Goal: Task Accomplishment & Management: Use online tool/utility

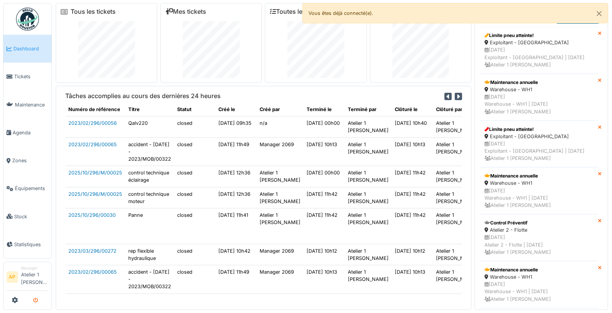
click at [35, 301] on icon "submit" at bounding box center [35, 300] width 5 height 5
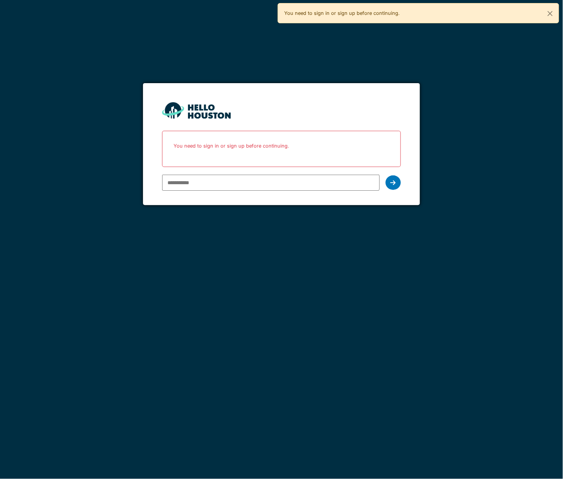
type input "**********"
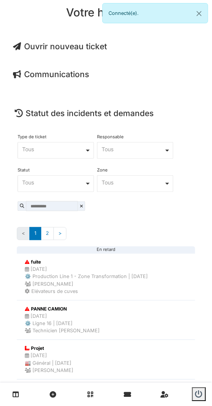
click at [72, 50] on span "Ouvrir nouveau ticket" at bounding box center [60, 47] width 94 height 10
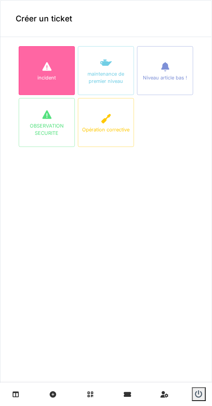
click at [49, 71] on icon at bounding box center [46, 66] width 11 height 9
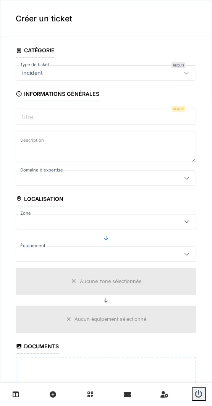
click at [55, 119] on input "Titre" at bounding box center [106, 117] width 181 height 16
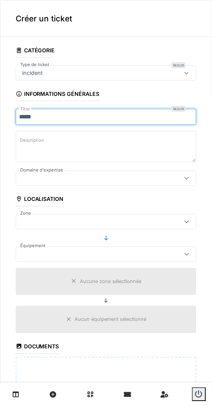
type input "*****"
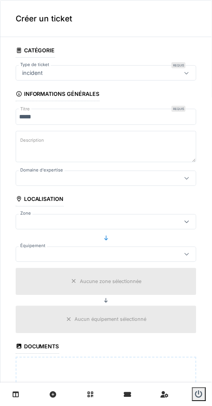
click at [82, 179] on div at bounding box center [94, 178] width 150 height 8
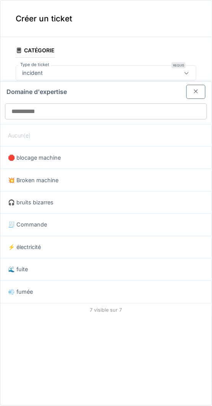
drag, startPoint x: 47, startPoint y: 182, endPoint x: 53, endPoint y: 186, distance: 7.0
click at [47, 182] on span "💥 Broken machine" at bounding box center [33, 180] width 50 height 8
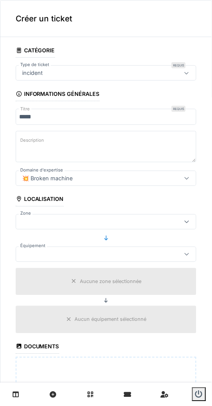
click at [72, 181] on div "💥 Broken machine" at bounding box center [47, 178] width 56 height 8
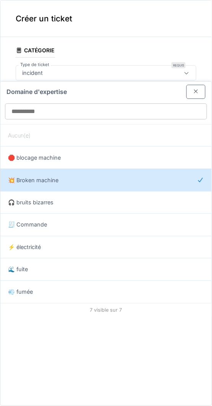
click at [44, 267] on div "🌊 fuite" at bounding box center [106, 269] width 196 height 8
type input "***"
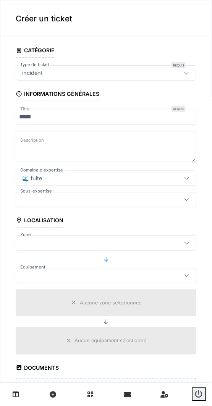
click at [81, 196] on div at bounding box center [94, 199] width 150 height 8
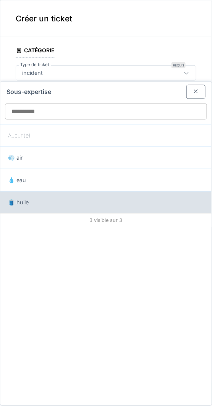
click at [84, 199] on div "🛢️ huile" at bounding box center [106, 202] width 196 height 8
type input "***"
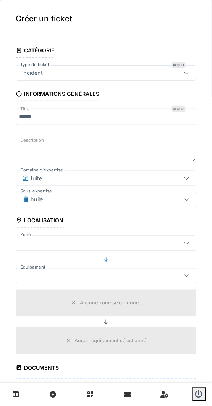
click at [63, 245] on div at bounding box center [94, 243] width 150 height 8
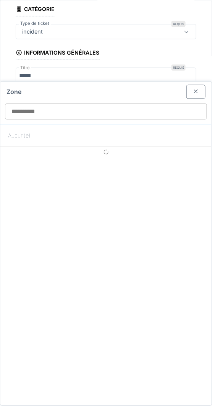
scroll to position [43, 0]
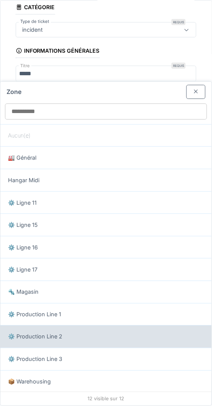
click at [53, 340] on div "⚙️ Production Line 2" at bounding box center [105, 336] width 211 height 23
type input "*****"
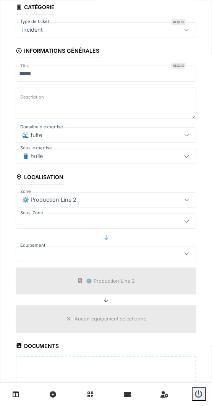
click at [65, 214] on div at bounding box center [106, 221] width 181 height 15
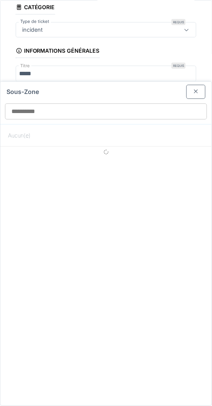
scroll to position [64, 0]
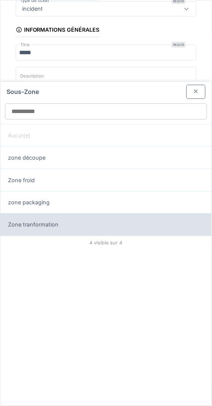
click at [68, 213] on div "Zone tranformation" at bounding box center [105, 224] width 211 height 23
type input "*****"
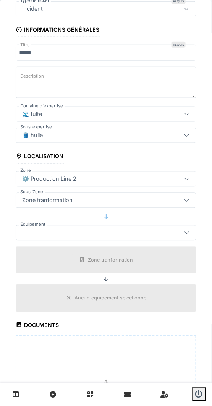
click at [75, 240] on fieldset "**********" at bounding box center [106, 231] width 181 height 505
click at [76, 235] on div at bounding box center [106, 232] width 181 height 15
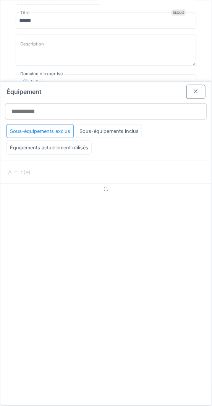
scroll to position [97, 0]
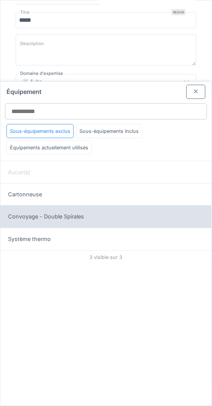
click at [60, 217] on span "Convoyage - Double Spirales" at bounding box center [46, 217] width 76 height 8
type input "******"
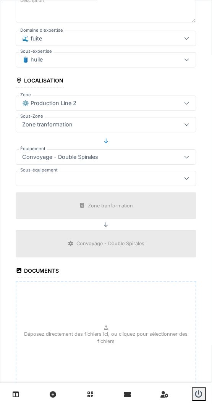
scroll to position [142, 0]
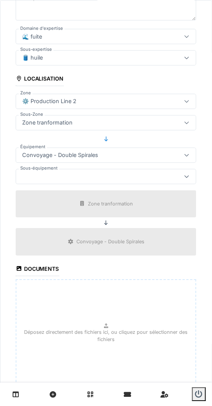
click at [92, 322] on div "Déposez directement des fichiers ici, ou cliquez pour sélectionner des fichiers" at bounding box center [106, 336] width 181 height 114
type input "**********"
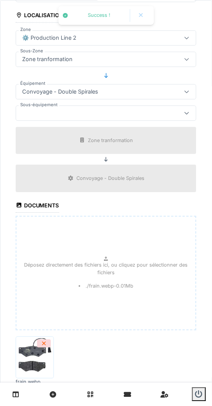
scroll to position [252, 0]
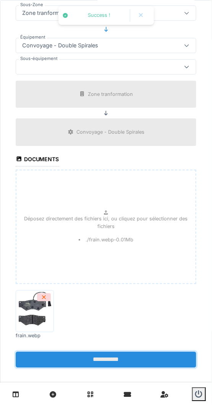
click at [88, 353] on input "**********" at bounding box center [106, 359] width 181 height 16
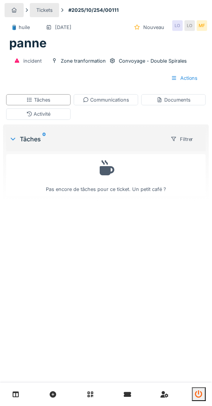
click at [202, 398] on button "submit" at bounding box center [199, 394] width 14 height 14
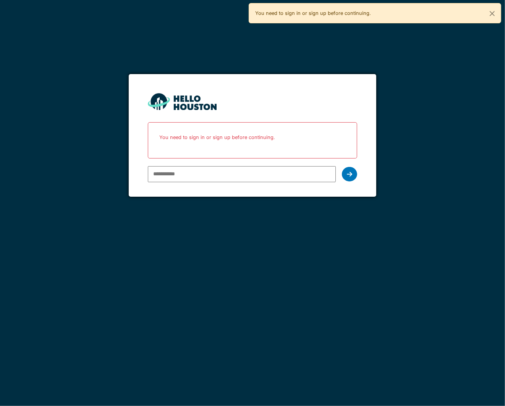
click at [211, 177] on input "email" at bounding box center [242, 174] width 188 height 16
type input "**********"
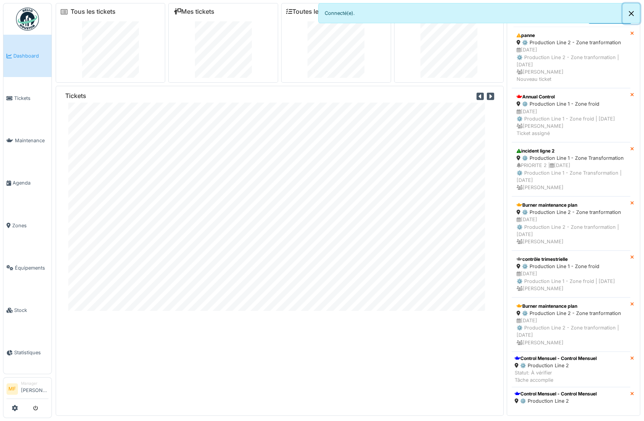
click at [498, 15] on button "Close" at bounding box center [631, 13] width 17 height 20
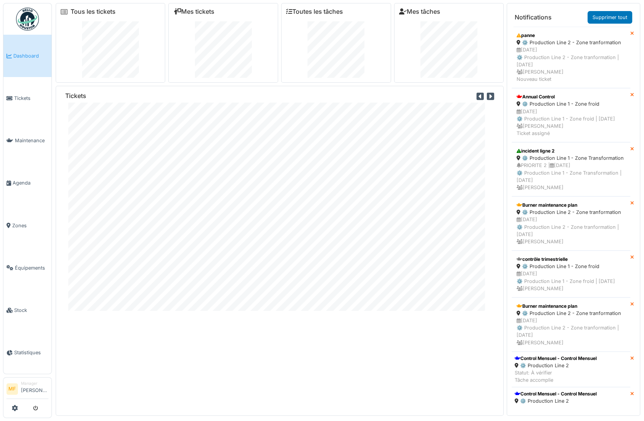
click at [487, 93] on icon at bounding box center [490, 96] width 7 height 8
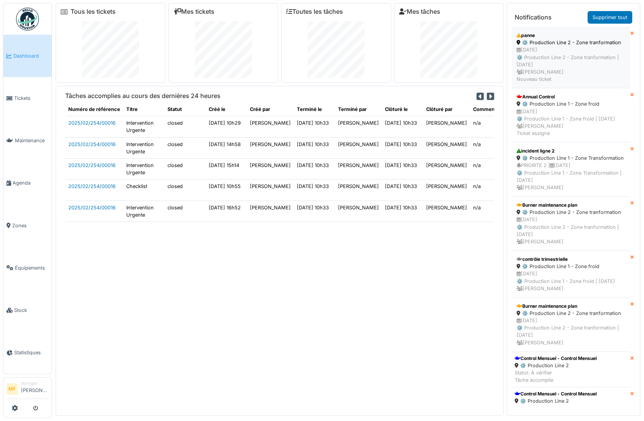
click at [498, 50] on div "16/10/2025 ⚙️ Production Line 2 - Zone tranformation | Il y a 0 jour(s) Michael…" at bounding box center [571, 64] width 109 height 37
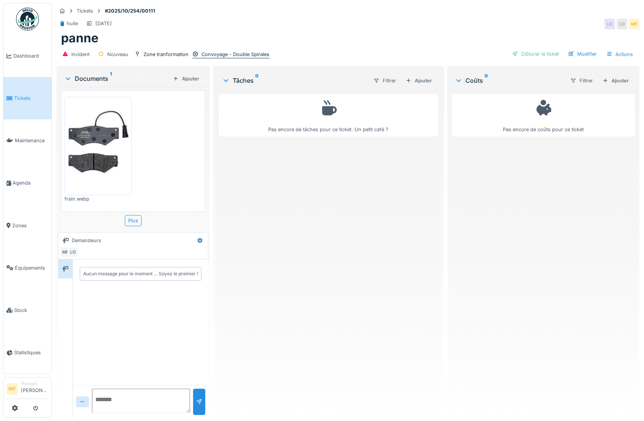
click at [237, 51] on div "Convoyage - Double Spirales" at bounding box center [236, 54] width 68 height 7
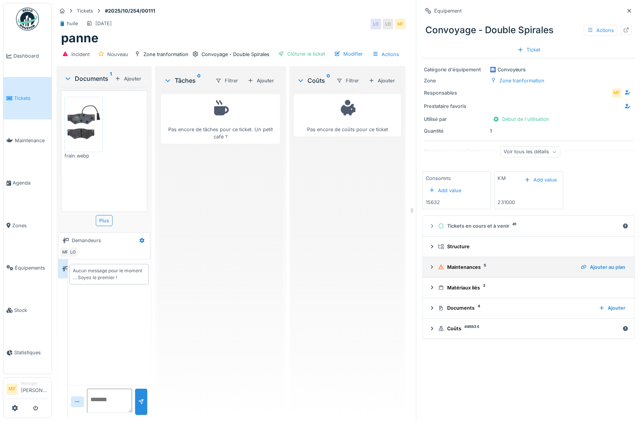
click at [464, 268] on div "Maintenances 5" at bounding box center [506, 267] width 137 height 7
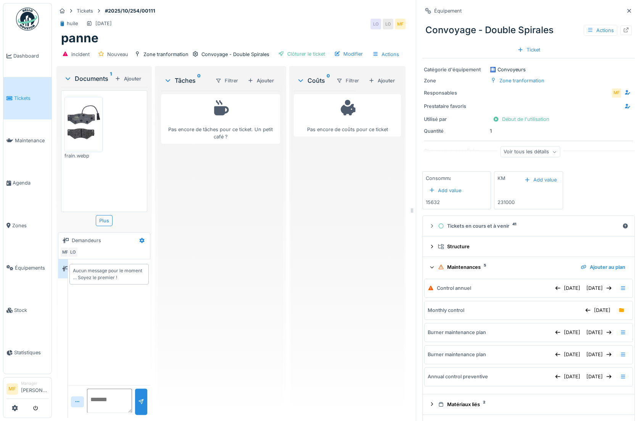
click at [466, 267] on div "Maintenances 5" at bounding box center [506, 267] width 137 height 7
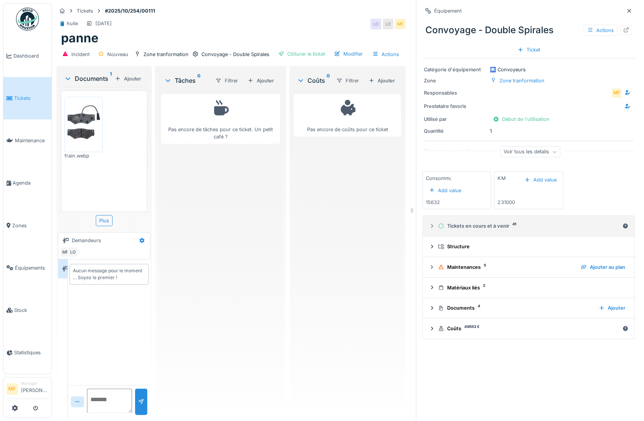
click at [458, 226] on div "Tickets en cours et à venir 41" at bounding box center [528, 225] width 181 height 7
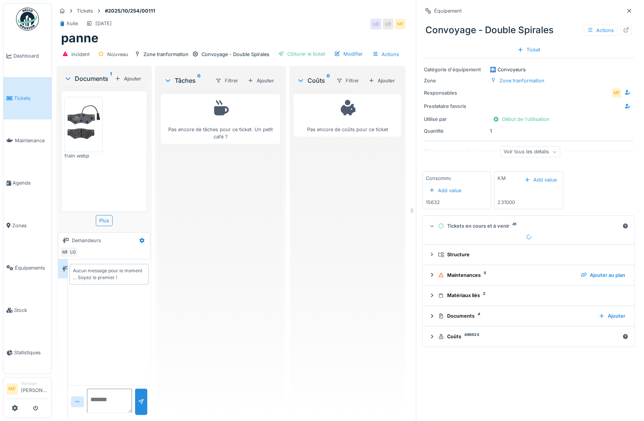
click at [458, 226] on div "Tickets en cours et à venir 41" at bounding box center [528, 225] width 181 height 7
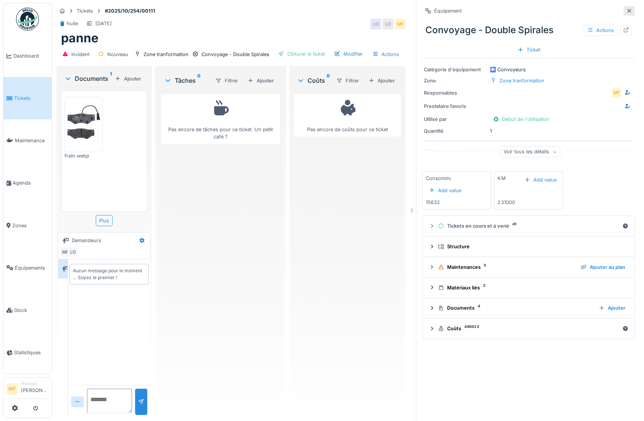
click at [626, 10] on icon at bounding box center [629, 10] width 6 height 5
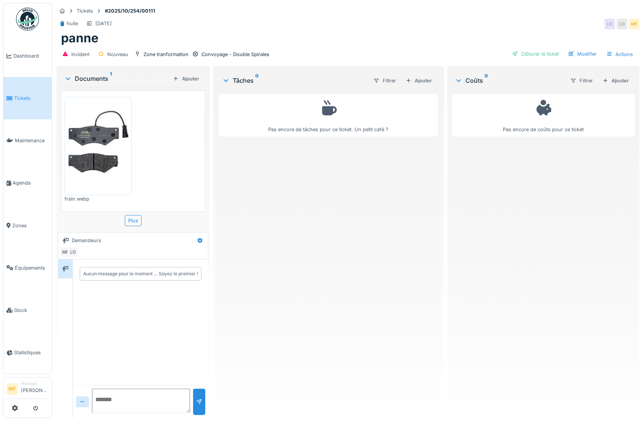
click at [111, 398] on textarea at bounding box center [141, 401] width 98 height 24
type textarea "**********"
click at [198, 401] on div at bounding box center [199, 401] width 6 height 7
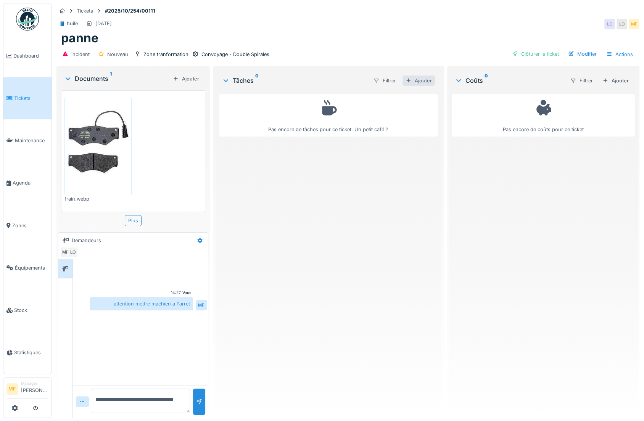
click at [421, 81] on div "Ajouter" at bounding box center [419, 81] width 32 height 10
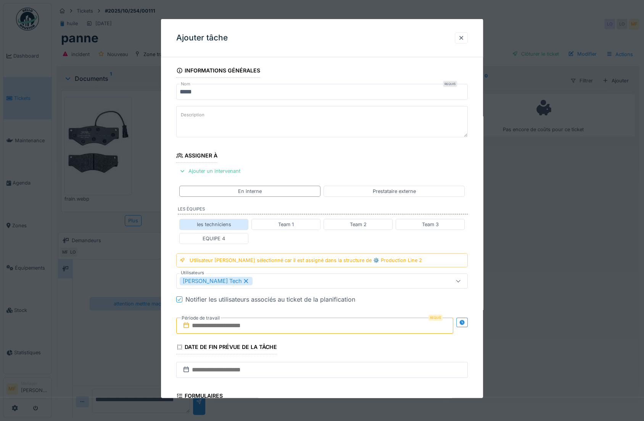
click at [219, 221] on div "les techniciens" at bounding box center [214, 224] width 34 height 7
click at [270, 277] on div "Mike Mecanic" at bounding box center [285, 281] width 59 height 8
type input "****"
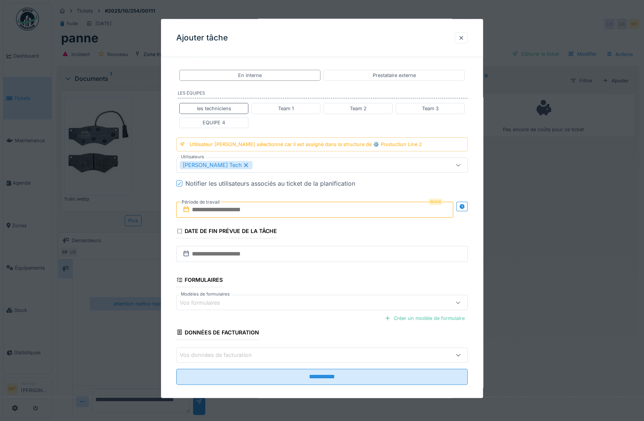
scroll to position [118, 0]
click at [283, 208] on input "text" at bounding box center [314, 208] width 277 height 16
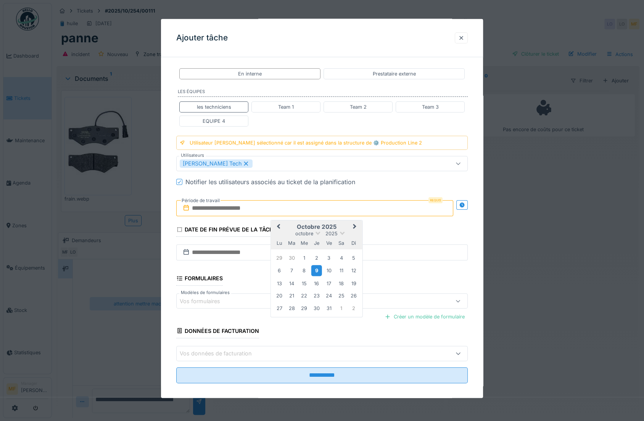
click at [316, 268] on div "9" at bounding box center [316, 270] width 10 height 11
click at [316, 267] on div "9" at bounding box center [316, 270] width 10 height 11
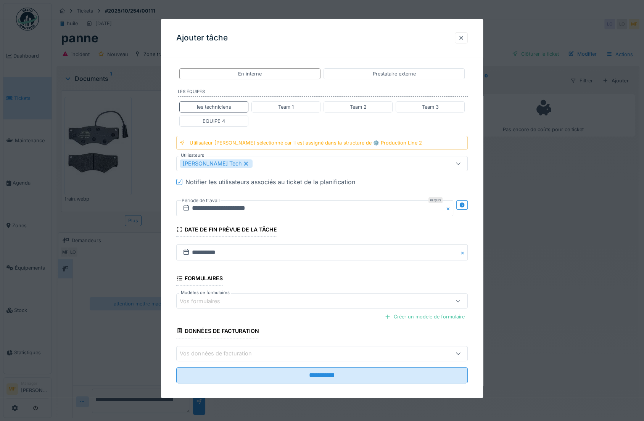
click at [251, 297] on div "Vos formulaires" at bounding box center [305, 301] width 250 height 8
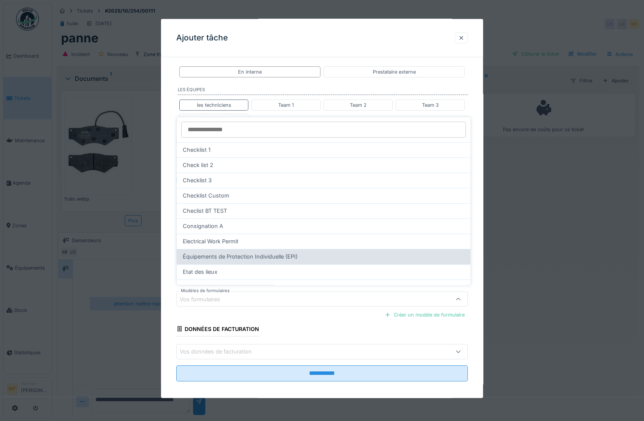
click at [249, 258] on span "Équipements de Protection Individuelle (EPI)" at bounding box center [240, 257] width 115 height 8
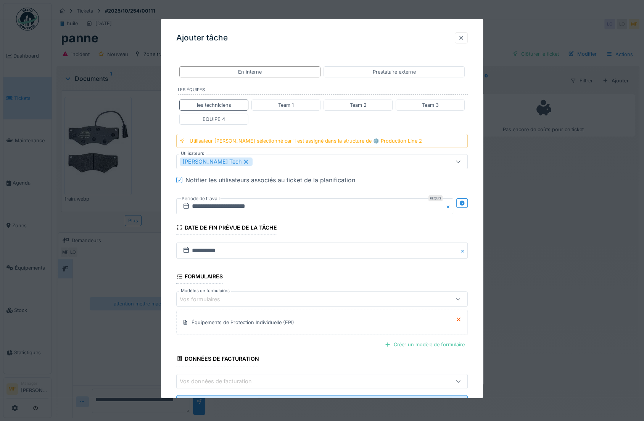
click at [447, 295] on div "Vos formulaires" at bounding box center [322, 299] width 292 height 15
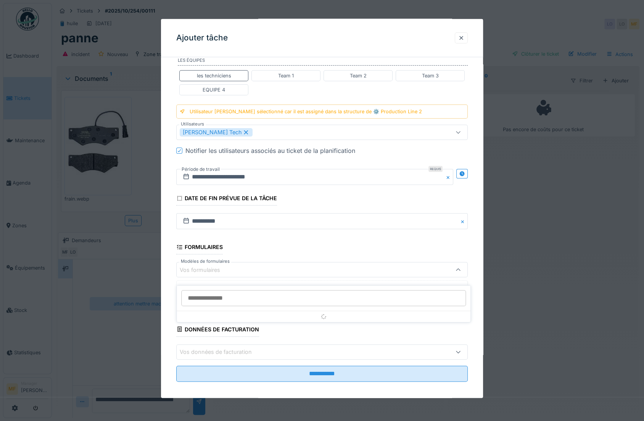
scroll to position [149, 0]
click at [324, 330] on fieldset "**********" at bounding box center [322, 151] width 292 height 474
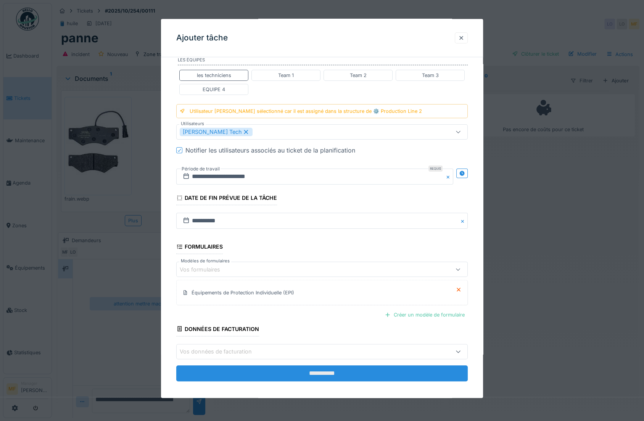
click at [344, 371] on input "**********" at bounding box center [322, 373] width 292 height 16
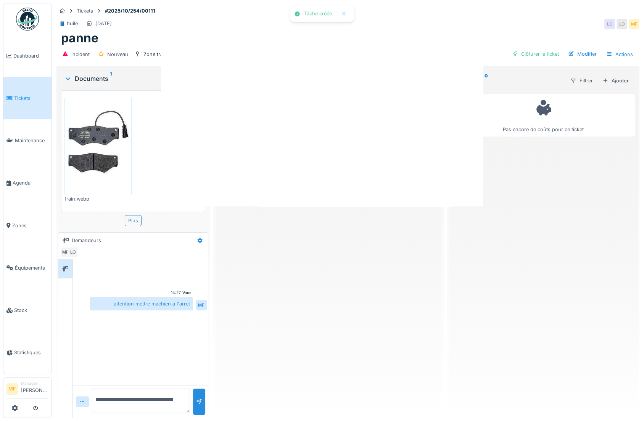
scroll to position [0, 0]
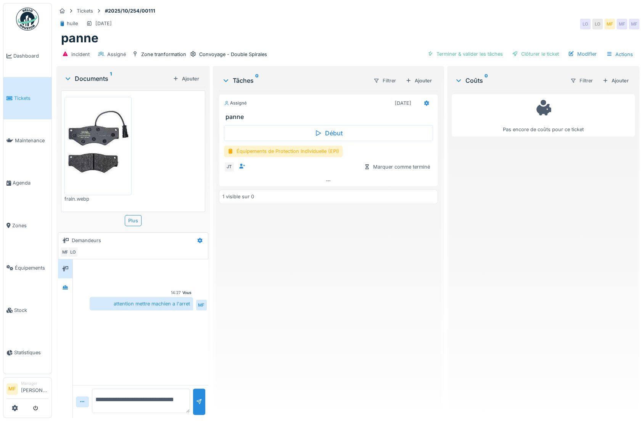
click at [18, 95] on span "Tickets" at bounding box center [31, 98] width 34 height 7
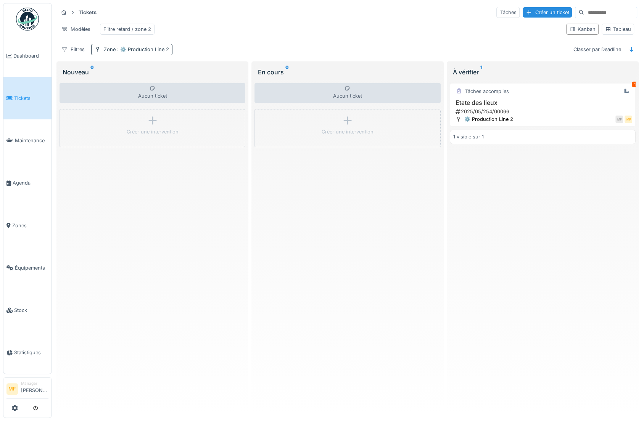
click at [154, 52] on span ": ⚙️ Production Line 2" at bounding box center [142, 50] width 53 height 6
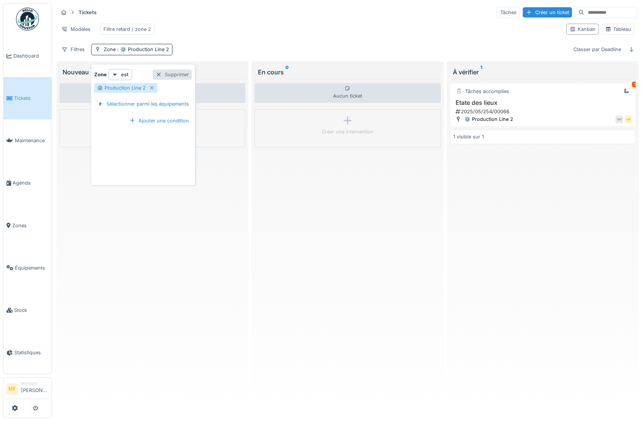
click at [168, 70] on div "Supprimer" at bounding box center [172, 74] width 39 height 10
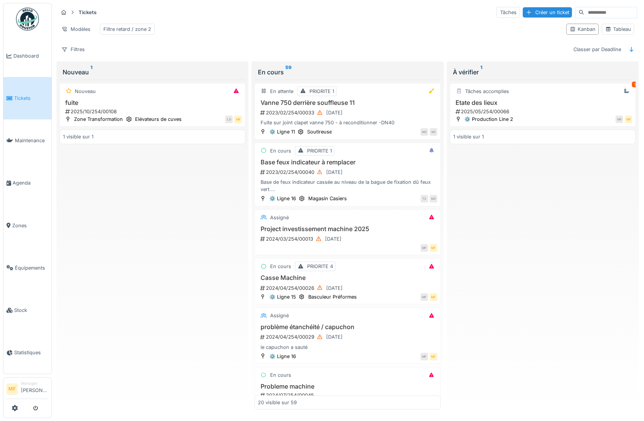
click at [324, 166] on h3 "Base feux indicateur à remplacer" at bounding box center [347, 162] width 179 height 7
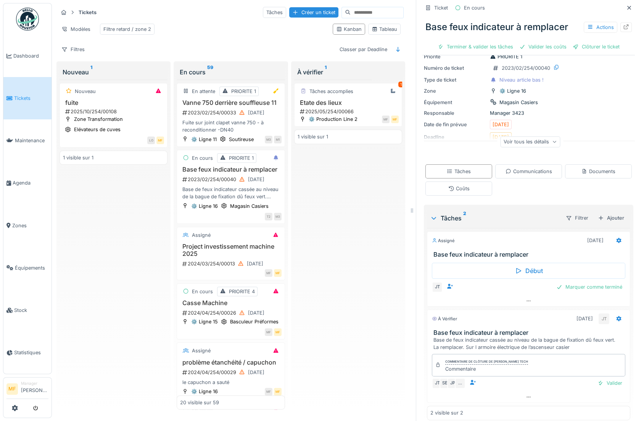
scroll to position [42, 0]
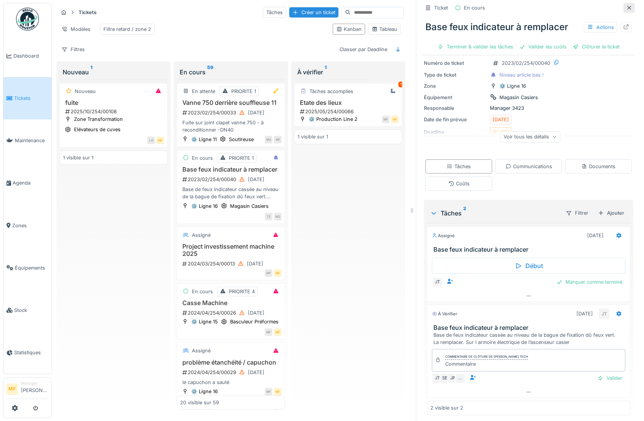
click at [626, 7] on icon at bounding box center [629, 7] width 6 height 5
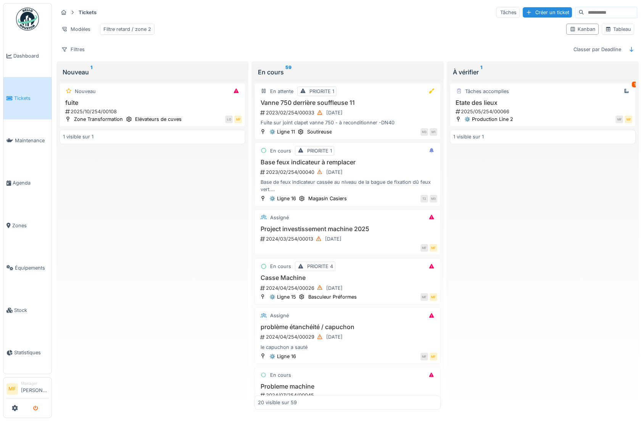
click at [34, 410] on icon "submit" at bounding box center [35, 408] width 5 height 5
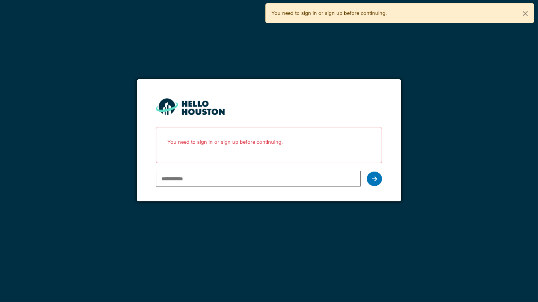
click at [171, 179] on input "email" at bounding box center [258, 179] width 205 height 16
type input "**********"
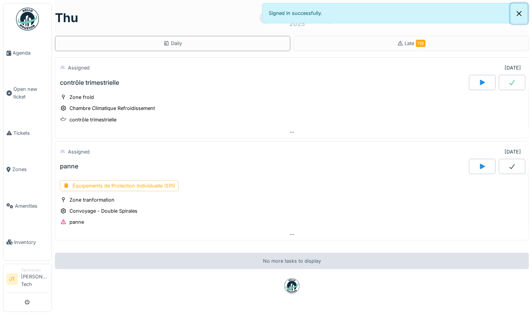
click at [518, 13] on button "Close" at bounding box center [519, 13] width 17 height 20
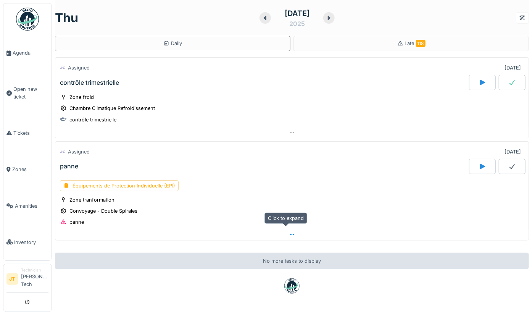
click at [289, 233] on icon at bounding box center [292, 234] width 6 height 5
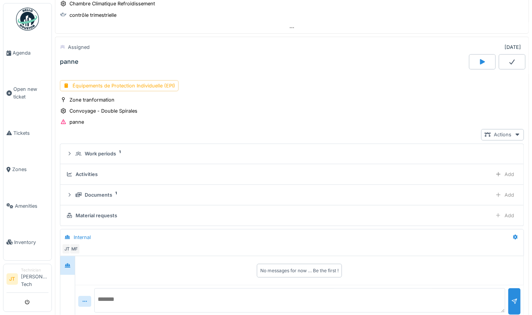
scroll to position [109, 0]
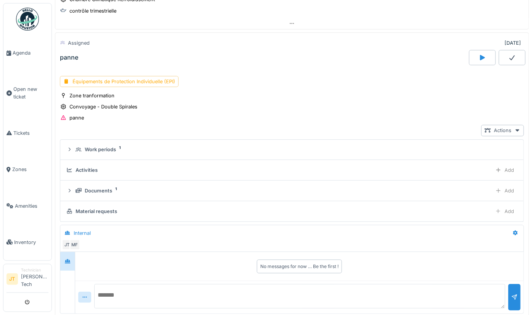
click at [469, 56] on div at bounding box center [482, 57] width 27 height 15
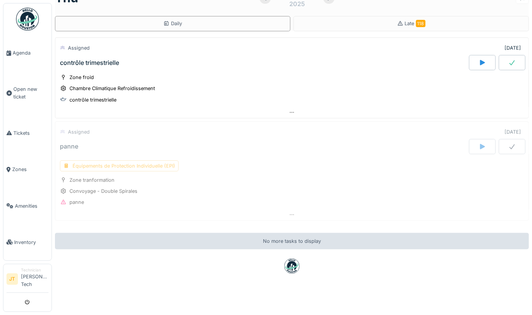
scroll to position [22, 0]
click at [479, 61] on icon at bounding box center [483, 63] width 8 height 6
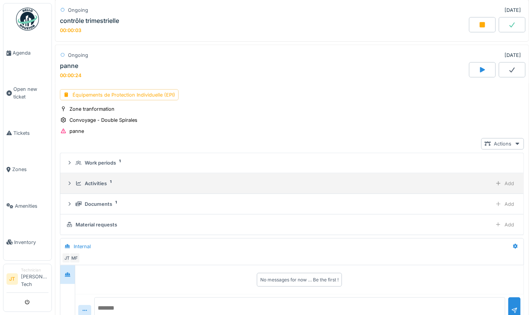
scroll to position [297, 0]
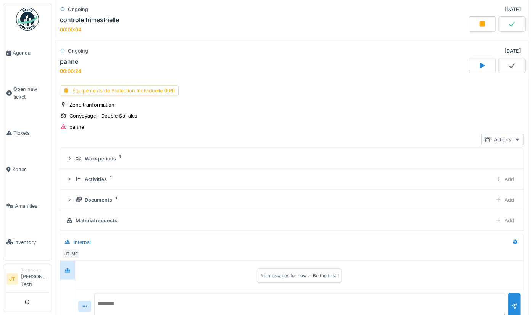
click at [144, 85] on div "Équipements de Protection Individuelle (EPI)" at bounding box center [119, 90] width 119 height 11
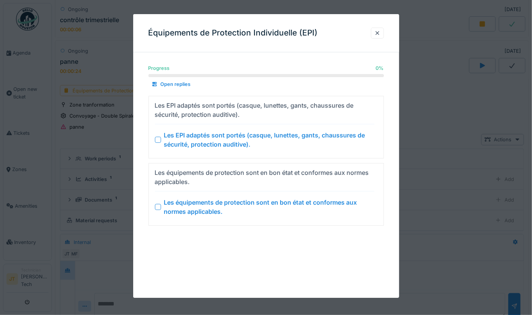
click at [160, 137] on div at bounding box center [158, 140] width 6 height 6
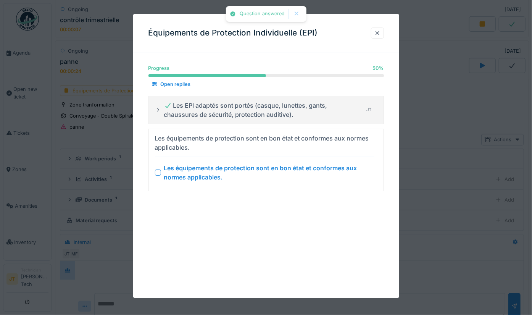
click at [156, 174] on div at bounding box center [158, 172] width 6 height 6
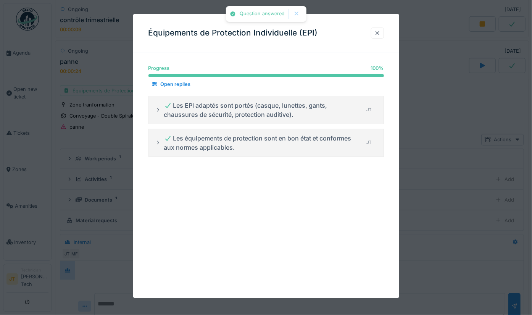
click at [380, 35] on div at bounding box center [377, 32] width 6 height 7
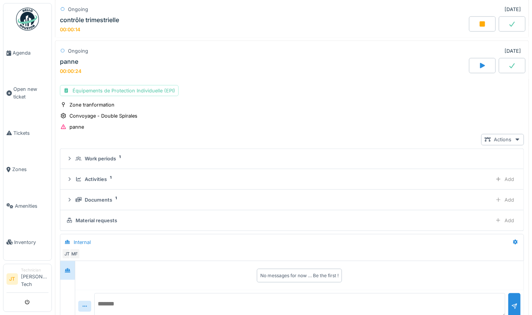
click at [480, 21] on icon at bounding box center [482, 23] width 5 height 5
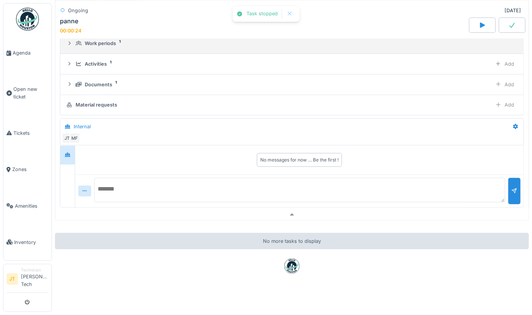
scroll to position [216, 0]
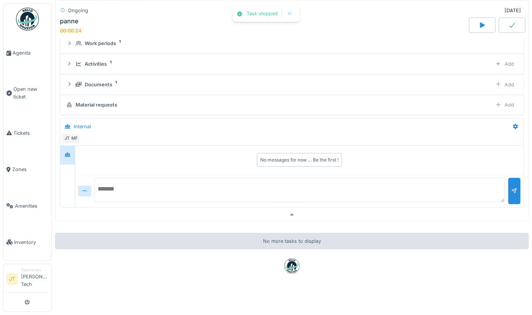
click at [474, 29] on div at bounding box center [482, 24] width 27 height 15
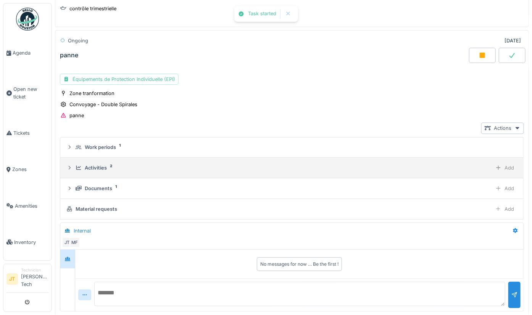
scroll to position [113, 0]
click at [495, 165] on div at bounding box center [498, 167] width 6 height 7
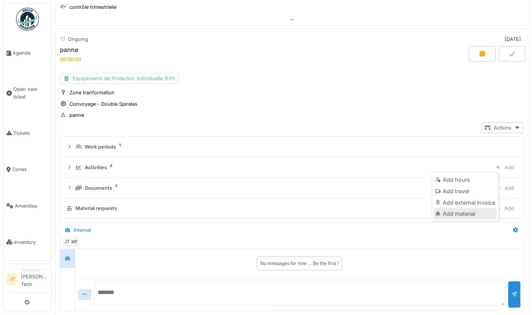
click at [451, 216] on div "Add material" at bounding box center [465, 213] width 63 height 11
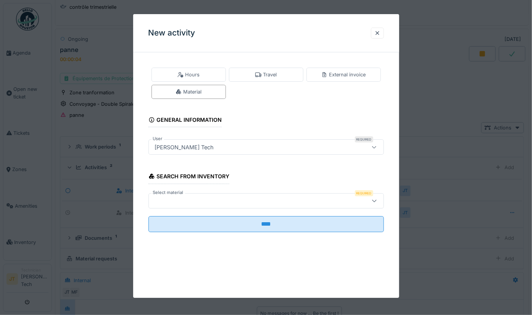
click at [239, 200] on div at bounding box center [252, 201] width 200 height 8
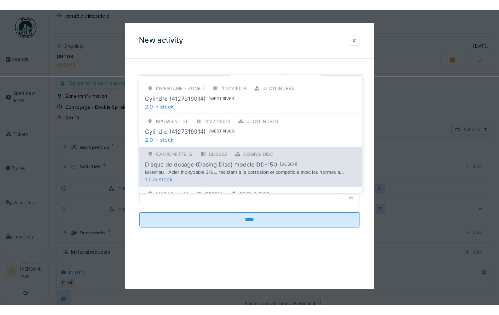
scroll to position [50, 0]
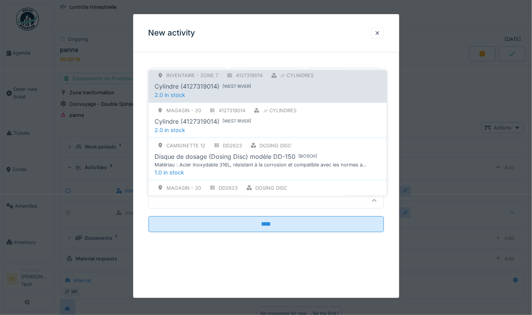
click at [213, 86] on div "Inventaire - Zone 7 4127319014 ⌭ Cylindres Cylindre (4127319014) [ West River ]…" at bounding box center [267, 84] width 238 height 35
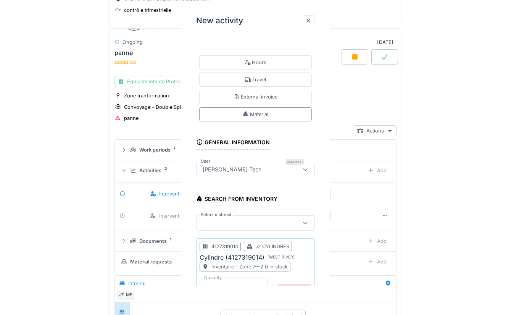
scroll to position [113, 0]
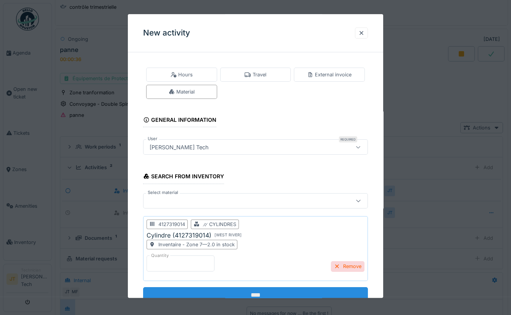
click at [249, 290] on input "****" at bounding box center [255, 295] width 225 height 16
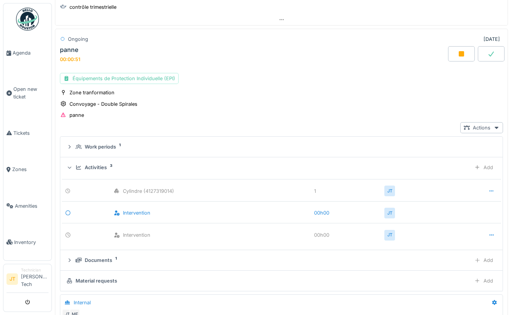
click at [482, 46] on div at bounding box center [491, 53] width 27 height 15
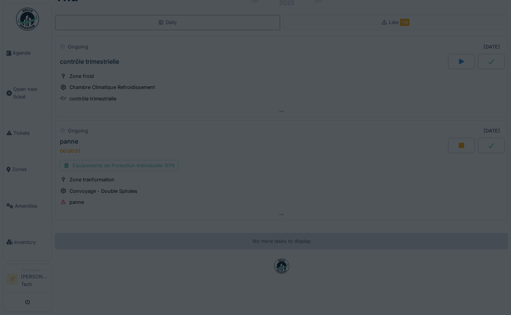
scroll to position [23, 0]
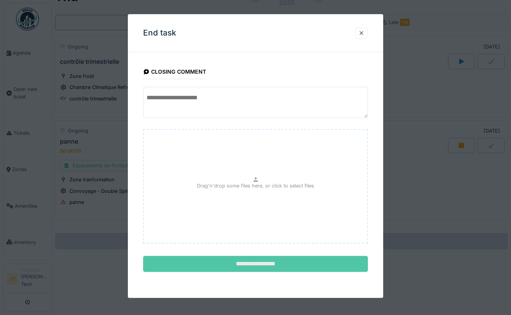
click at [256, 263] on input "**********" at bounding box center [255, 264] width 225 height 16
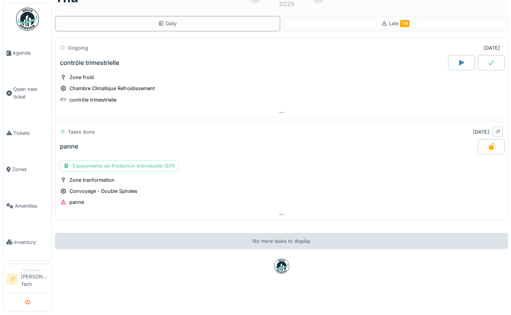
click at [27, 302] on button "submit" at bounding box center [27, 302] width 15 height 13
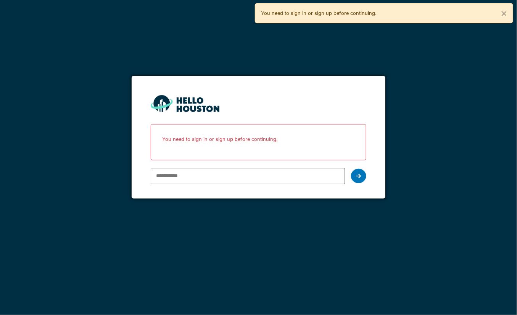
type input "**********"
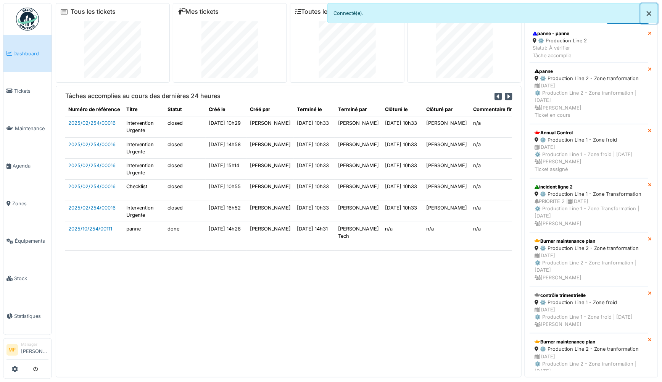
click at [511, 11] on button "Close" at bounding box center [649, 13] width 17 height 20
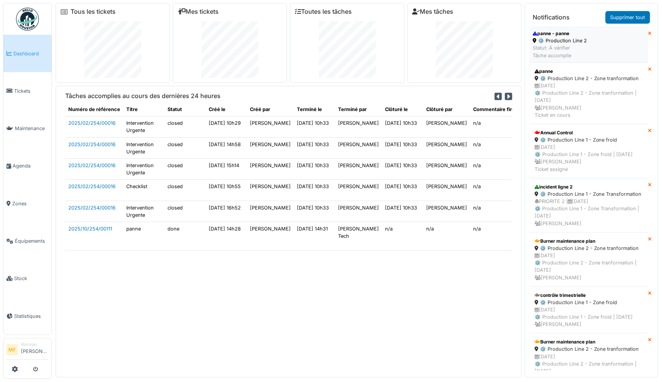
click at [511, 43] on div "⚙️ Production Line 2" at bounding box center [560, 40] width 54 height 7
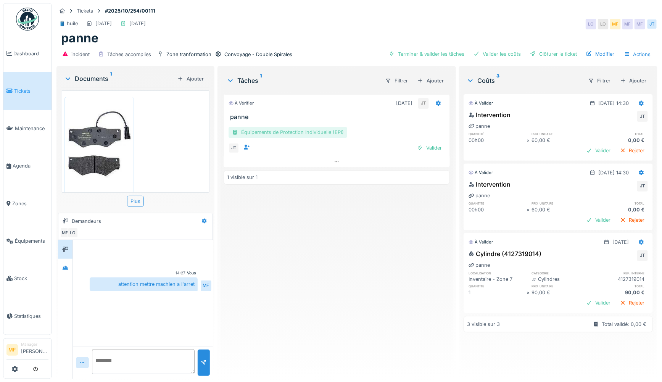
click at [321, 130] on div "Équipements de Protection Individuelle (EPI)" at bounding box center [288, 132] width 119 height 11
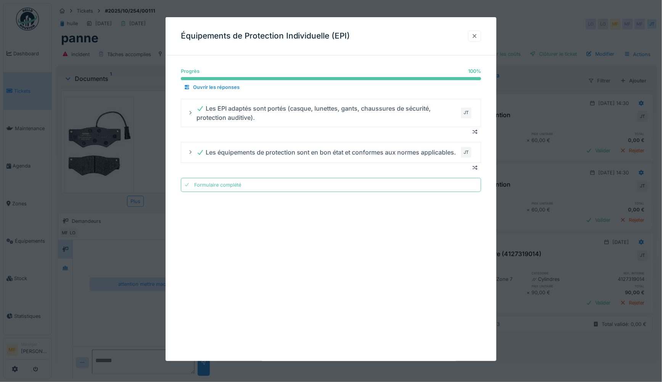
click at [476, 34] on div at bounding box center [475, 35] width 6 height 7
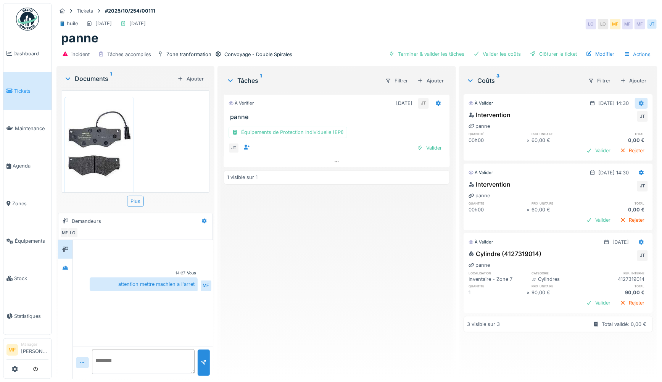
click at [638, 101] on icon at bounding box center [641, 103] width 6 height 5
click at [611, 119] on div "Modifier" at bounding box center [602, 118] width 37 height 11
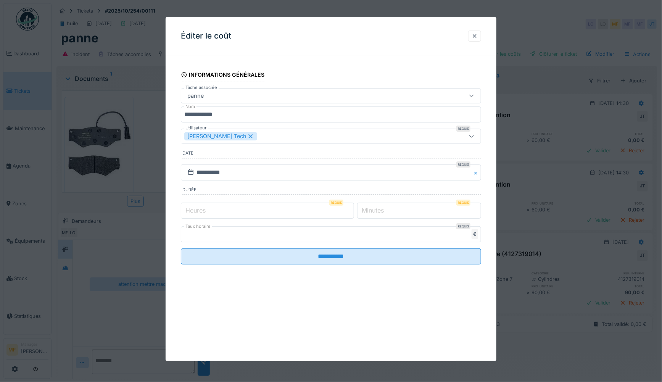
click at [192, 210] on label "Heures" at bounding box center [195, 210] width 23 height 9
click at [192, 210] on input "*" at bounding box center [267, 211] width 173 height 16
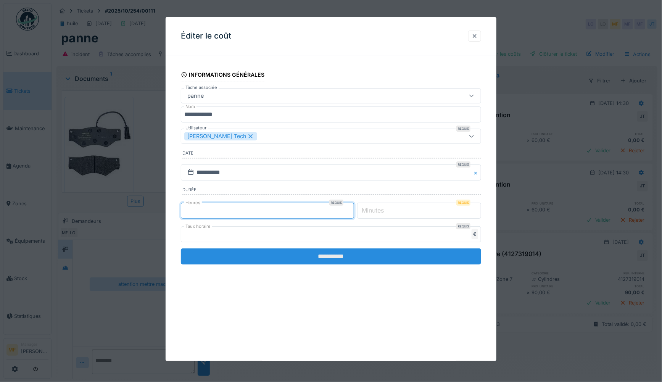
type input "*"
click at [326, 256] on input "**********" at bounding box center [331, 256] width 301 height 16
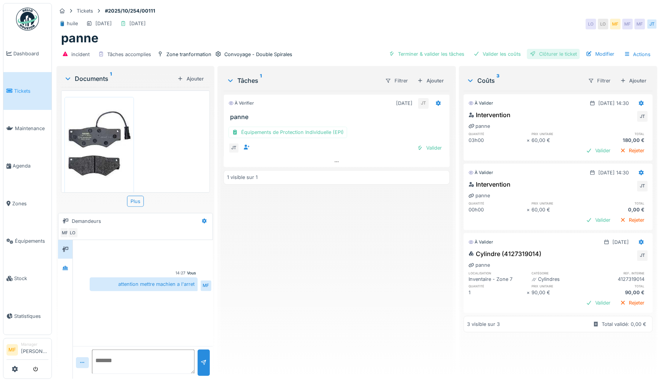
click at [557, 52] on div "Clôturer le ticket" at bounding box center [553, 54] width 53 height 10
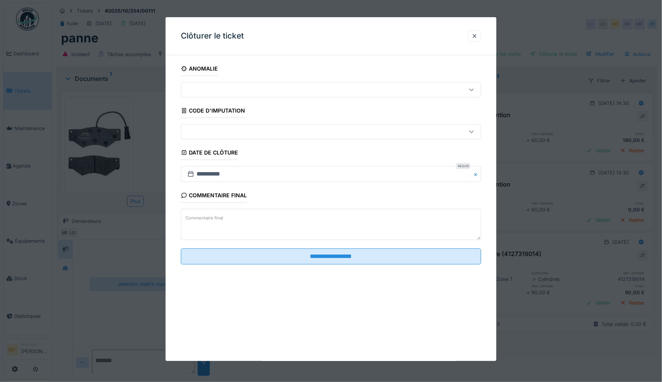
click at [327, 130] on div at bounding box center [313, 131] width 258 height 8
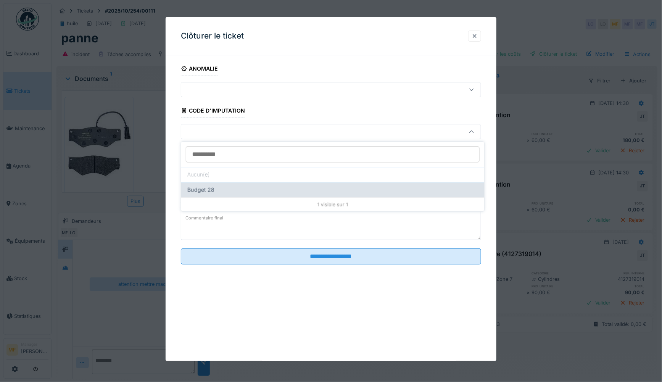
click at [223, 192] on div "Budget 28" at bounding box center [332, 190] width 291 height 8
type input "****"
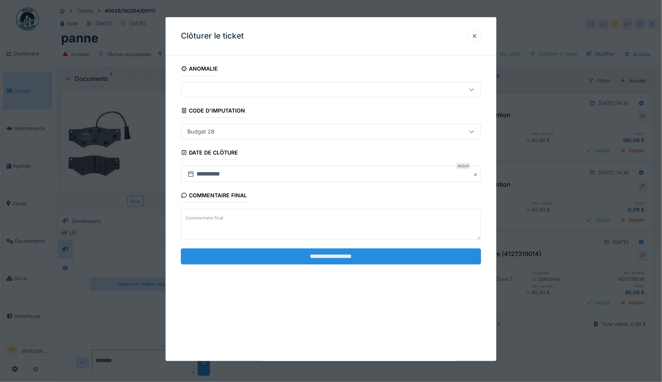
click at [347, 258] on input "**********" at bounding box center [331, 256] width 301 height 16
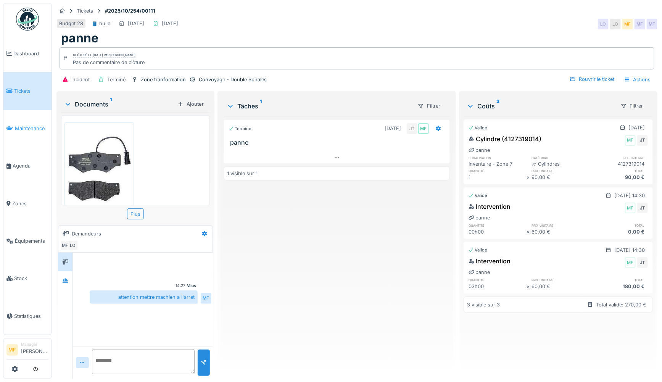
click at [25, 118] on link "Maintenance" at bounding box center [27, 128] width 48 height 37
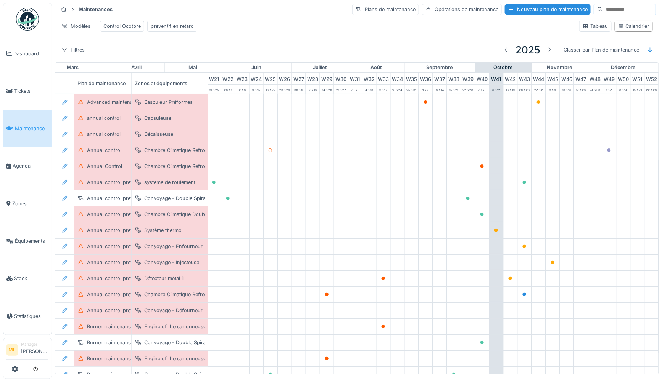
scroll to position [0, 315]
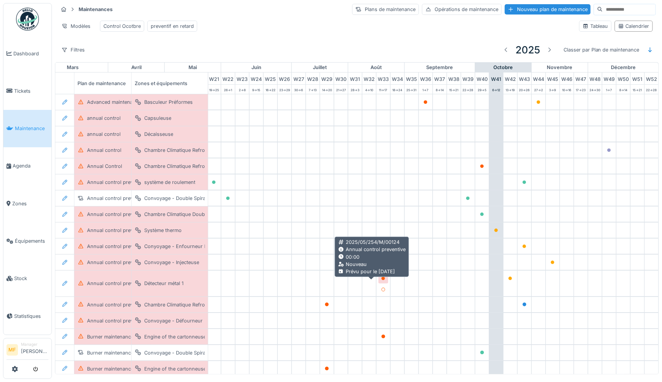
click at [382, 281] on icon at bounding box center [384, 279] width 4 height 4
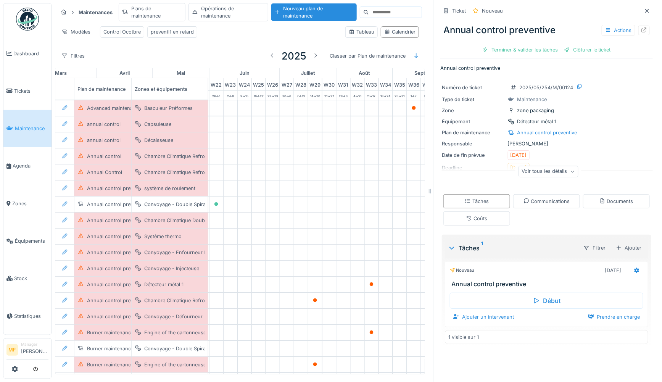
scroll to position [6, 0]
click at [644, 8] on icon at bounding box center [647, 10] width 6 height 5
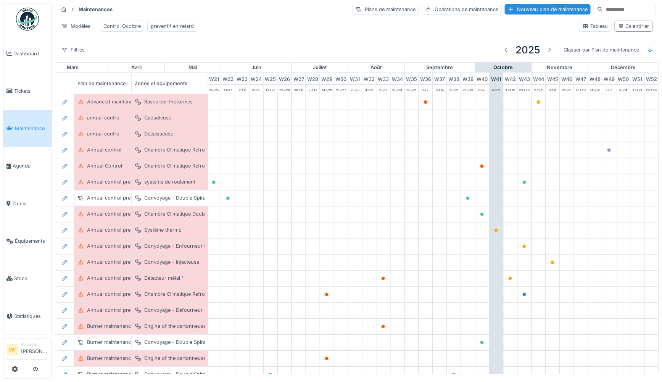
scroll to position [0, 0]
click at [27, 166] on span "Agenda" at bounding box center [31, 165] width 36 height 7
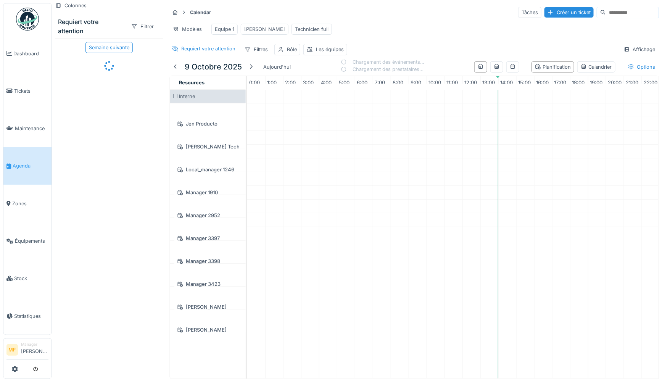
scroll to position [0, 37]
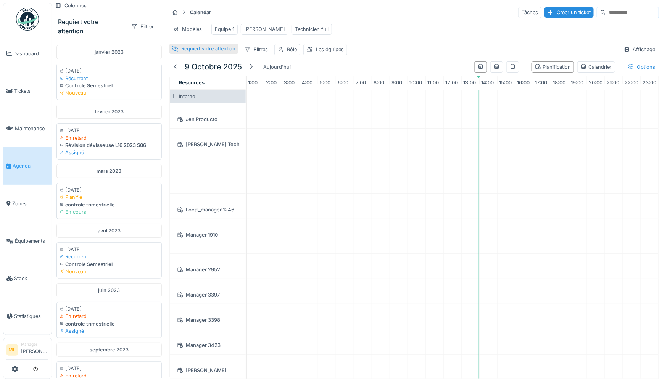
click at [180, 53] on div "Requiert votre attention" at bounding box center [203, 49] width 69 height 10
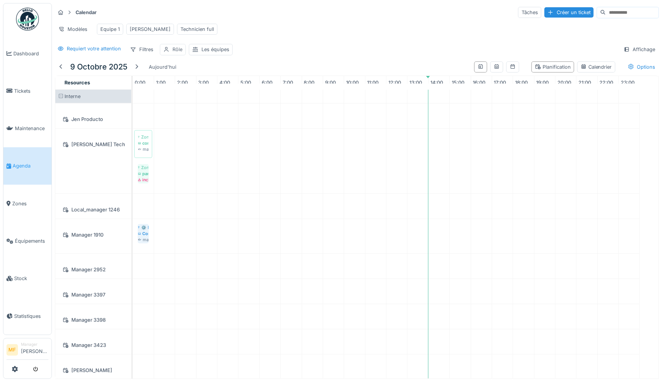
scroll to position [0, 0]
click at [78, 52] on div "Requiert votre attention" at bounding box center [94, 48] width 54 height 7
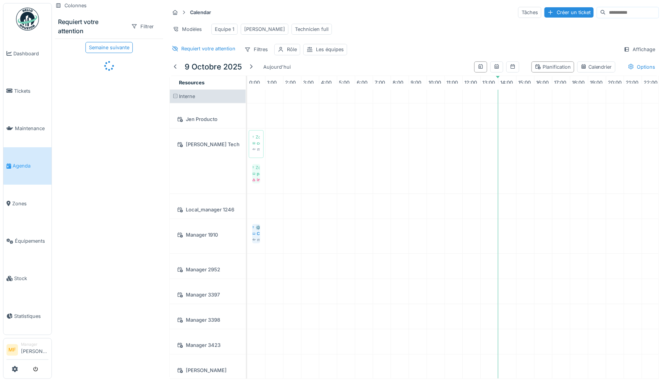
scroll to position [0, 37]
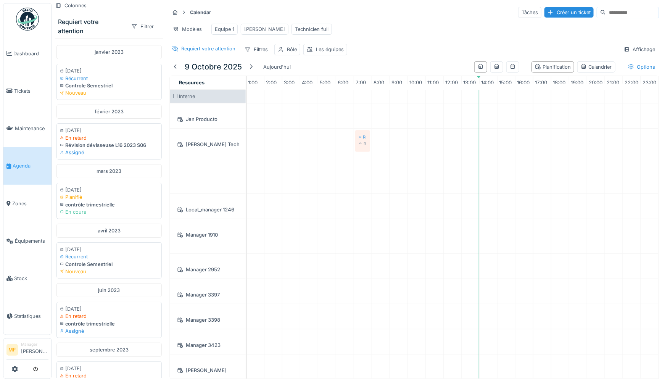
drag, startPoint x: 101, startPoint y: 146, endPoint x: 339, endPoint y: 172, distance: 239.9
click at [339, 172] on div "Colonnes Requiert votre attention Filtrer janvier 2023 10/01/2023 Récurrent Con…" at bounding box center [357, 191] width 610 height 382
click at [494, 71] on div at bounding box center [497, 66] width 6 height 7
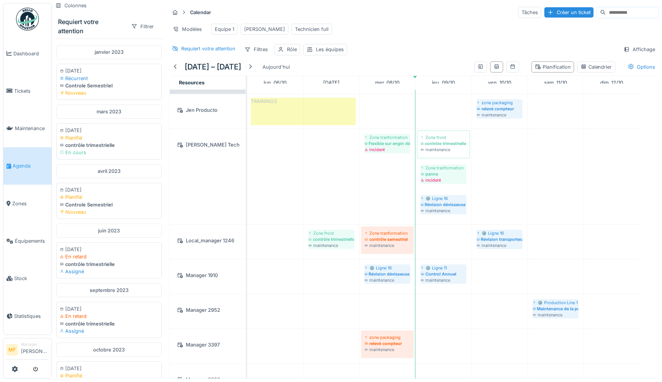
scroll to position [21, 0]
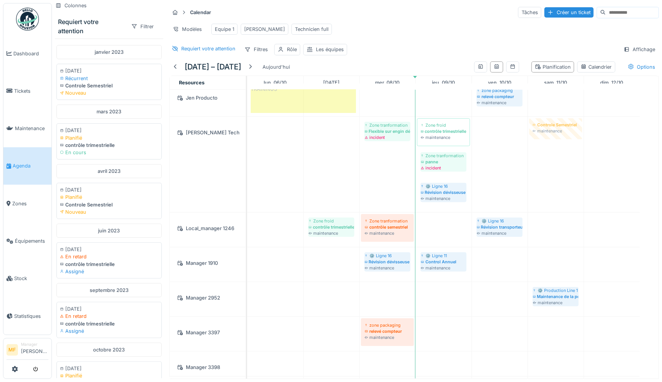
drag, startPoint x: 101, startPoint y: 197, endPoint x: 538, endPoint y: 181, distance: 438.0
click at [538, 181] on div "Colonnes Requiert votre attention Filtrer janvier 2023 10/01/2023 Récurrent Con…" at bounding box center [357, 191] width 610 height 382
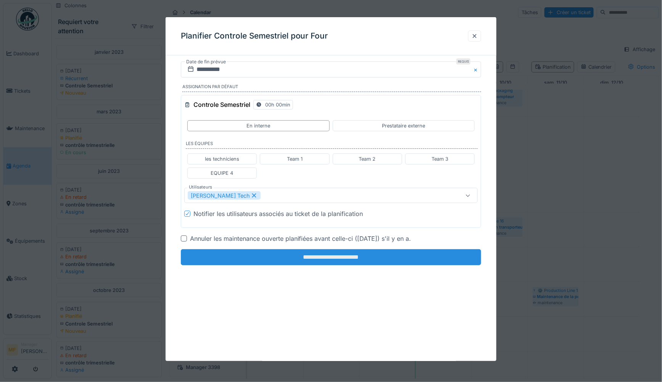
click at [301, 256] on input "**********" at bounding box center [331, 257] width 301 height 16
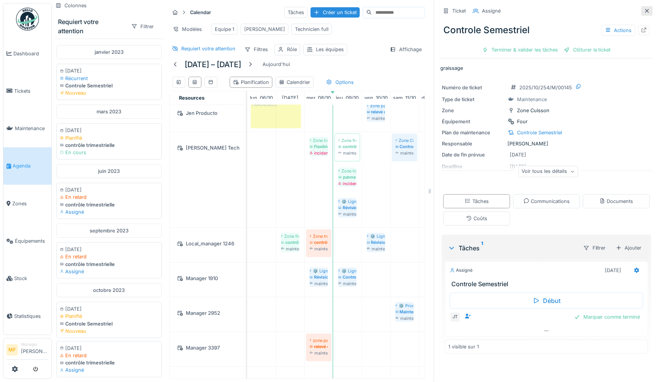
click at [644, 13] on div at bounding box center [647, 10] width 6 height 7
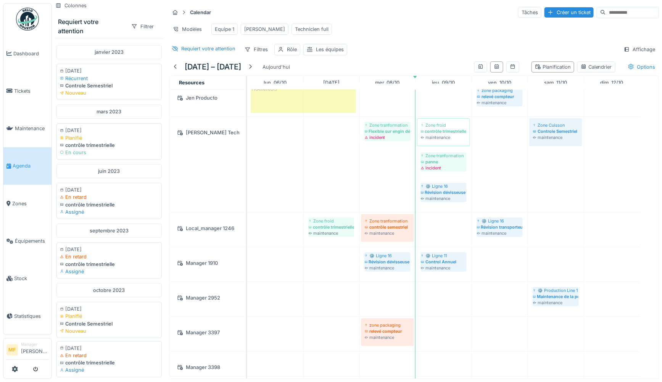
click at [194, 49] on div "Calendar Tâches Créer un ticket Modèles Equipe 1 John Technicien full Requiert …" at bounding box center [414, 30] width 496 height 55
click at [193, 52] on div "Requiert votre attention" at bounding box center [208, 48] width 54 height 7
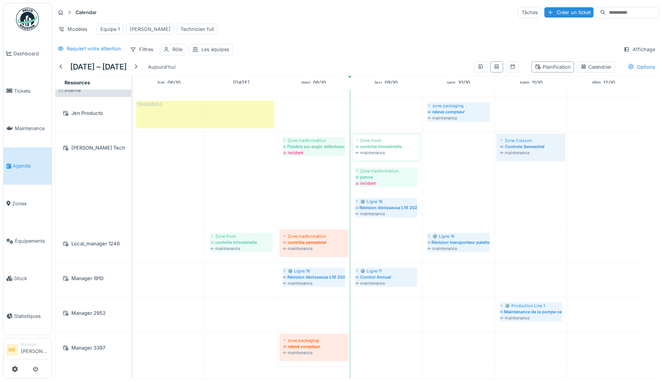
scroll to position [6, 0]
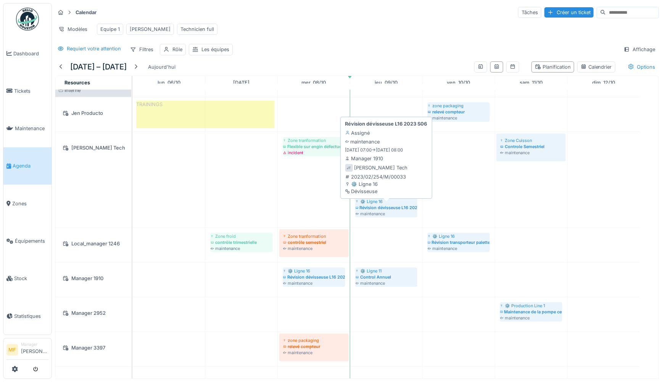
click at [391, 205] on div "⚙️ Ligne 16" at bounding box center [386, 201] width 61 height 6
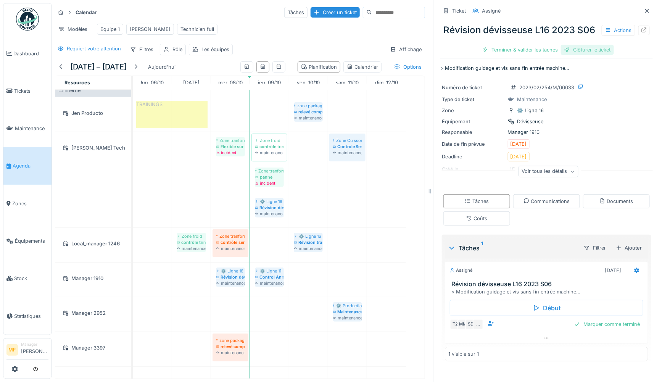
click at [585, 48] on div "Clôturer le ticket" at bounding box center [587, 50] width 53 height 10
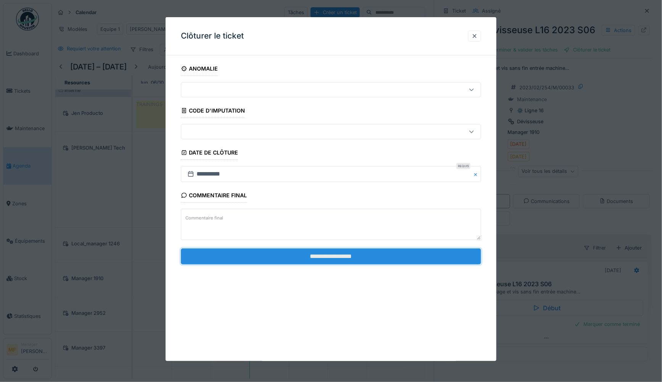
click at [362, 253] on input "**********" at bounding box center [331, 256] width 301 height 16
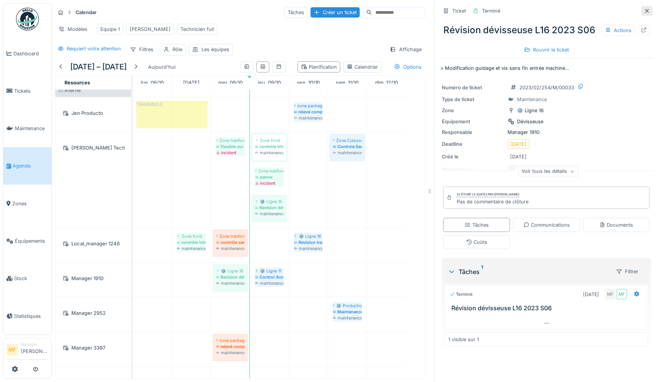
click at [645, 11] on icon at bounding box center [647, 11] width 4 height 4
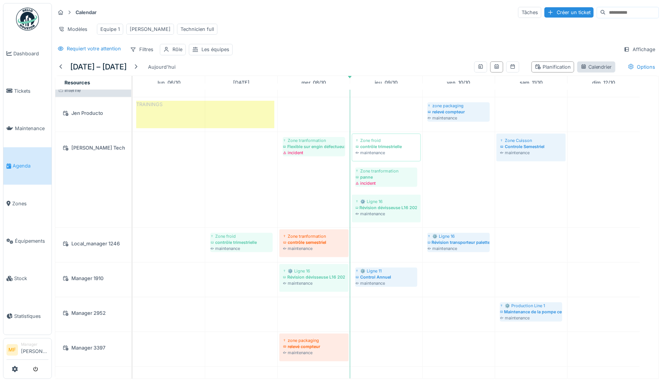
click at [581, 69] on div "Calendrier" at bounding box center [596, 66] width 31 height 7
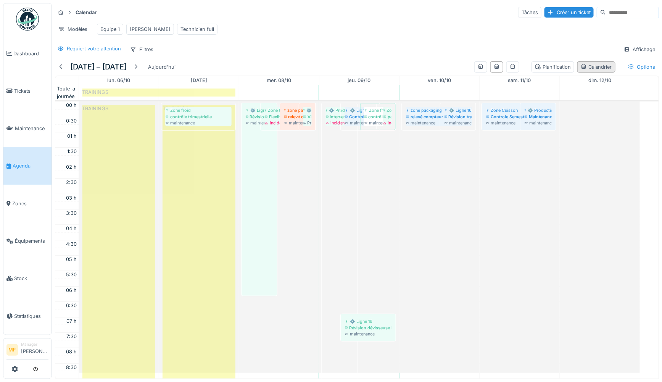
scroll to position [181, 0]
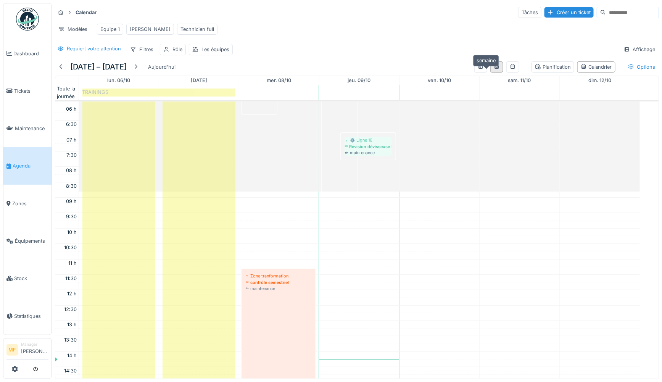
click at [495, 69] on icon at bounding box center [497, 66] width 4 height 5
click at [535, 71] on div "Planification" at bounding box center [553, 66] width 36 height 7
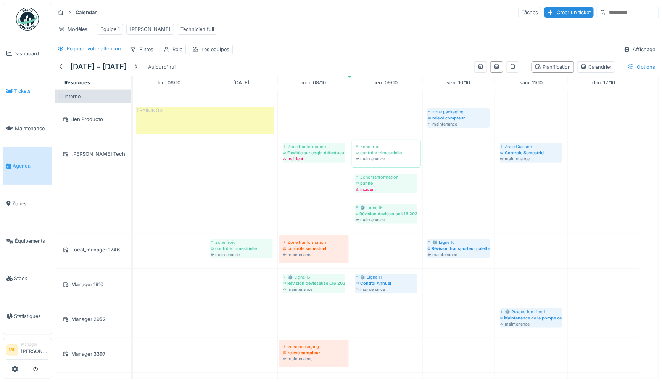
click at [22, 87] on span "Tickets" at bounding box center [31, 90] width 34 height 7
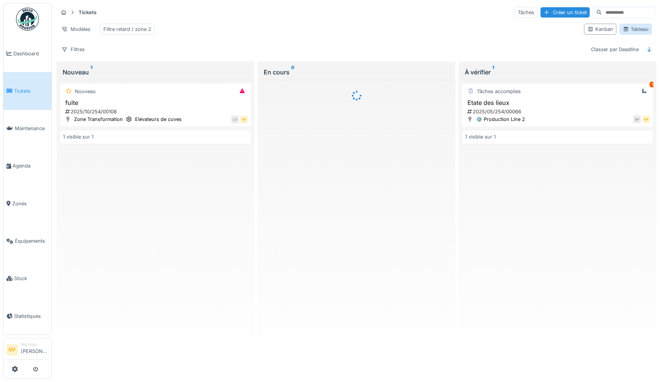
click at [629, 30] on div "Tableau" at bounding box center [636, 29] width 26 height 7
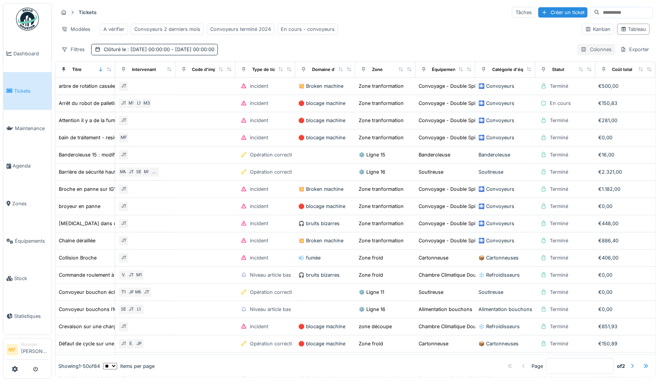
click at [589, 55] on div "Colonnes" at bounding box center [596, 49] width 38 height 11
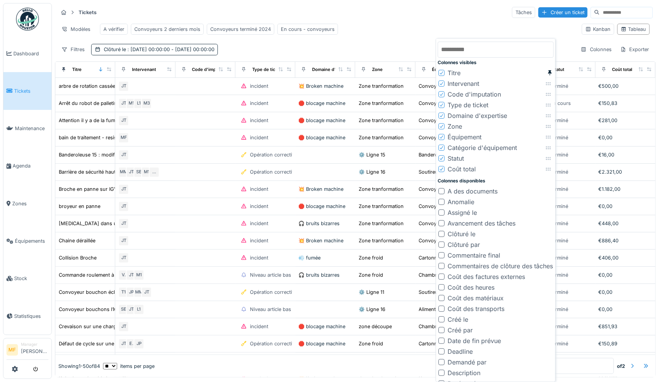
click at [407, 21] on div "Modèles A vérifier Convoyeurs 2 derniers mois Convoyeurs terminé 2024 En cours …" at bounding box center [317, 29] width 518 height 17
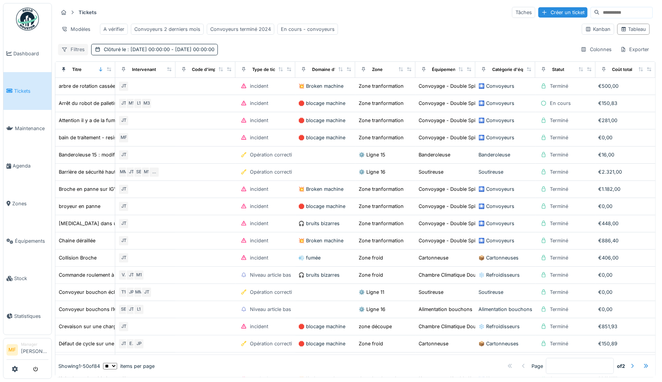
click at [76, 53] on div "Filtres" at bounding box center [73, 49] width 30 height 11
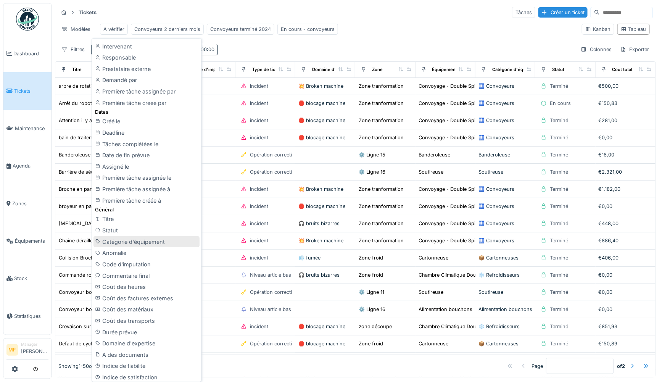
scroll to position [133, 0]
click at [149, 234] on div "Catégorie d'équipement" at bounding box center [147, 239] width 106 height 11
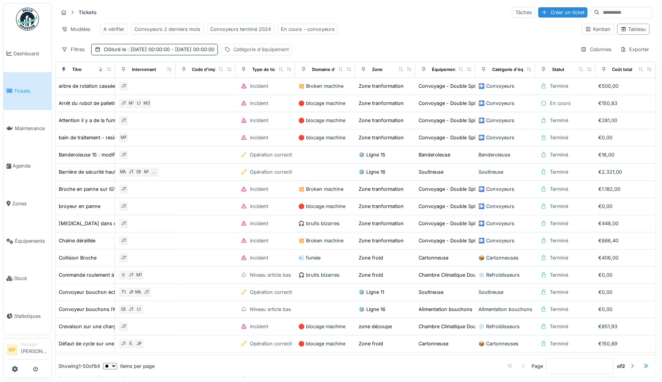
click at [285, 53] on div "Catégorie d'équipement" at bounding box center [261, 49] width 55 height 7
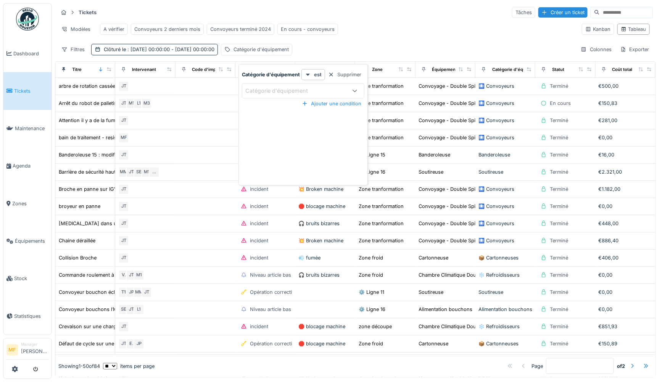
click at [312, 97] on div "Catégorie d'équipement" at bounding box center [303, 90] width 123 height 15
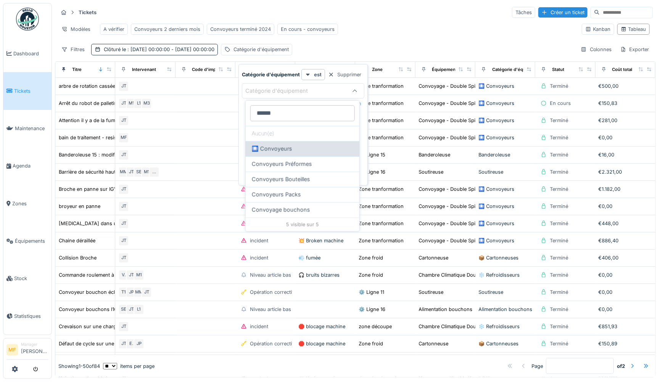
type d\'équipement_AxMjE "******"
click at [322, 147] on div "🛄 Convoyeurs" at bounding box center [303, 149] width 102 height 8
type input "****"
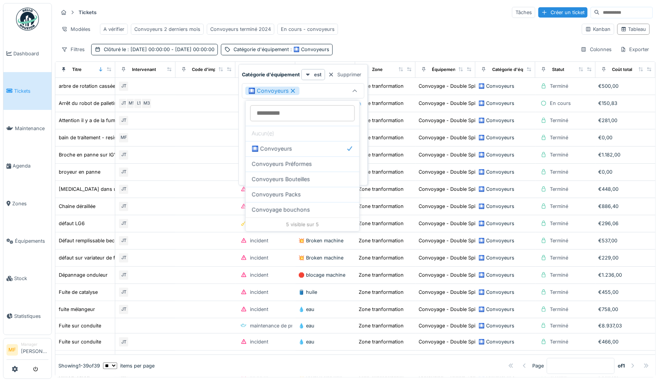
click at [447, 30] on div "Modèles A vérifier Convoyeurs 2 derniers mois Convoyeurs terminé 2024 En cours …" at bounding box center [317, 29] width 518 height 17
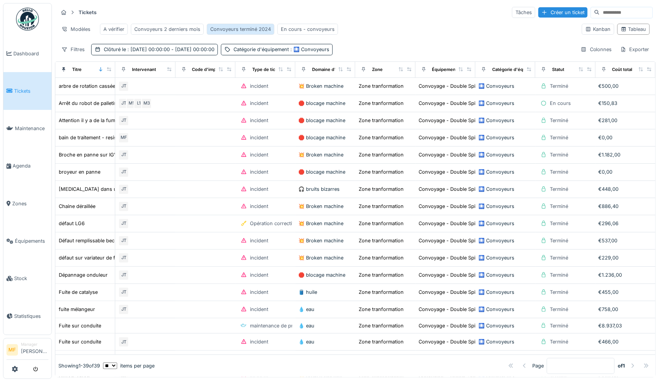
click at [252, 28] on div "Convoyeurs terminé 2024" at bounding box center [240, 29] width 61 height 7
click at [250, 26] on div "Convoyeurs terminé 2024" at bounding box center [240, 29] width 61 height 7
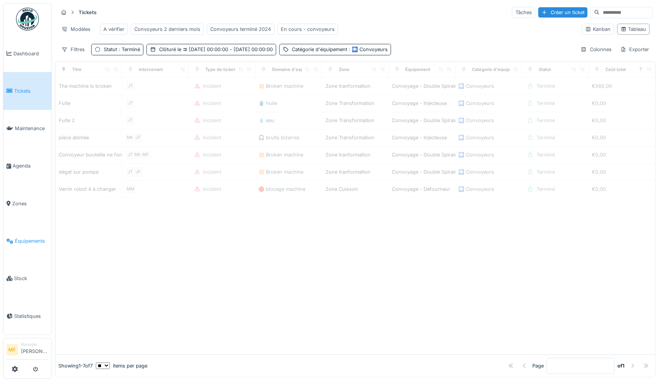
click at [20, 237] on span "Équipements" at bounding box center [32, 240] width 34 height 7
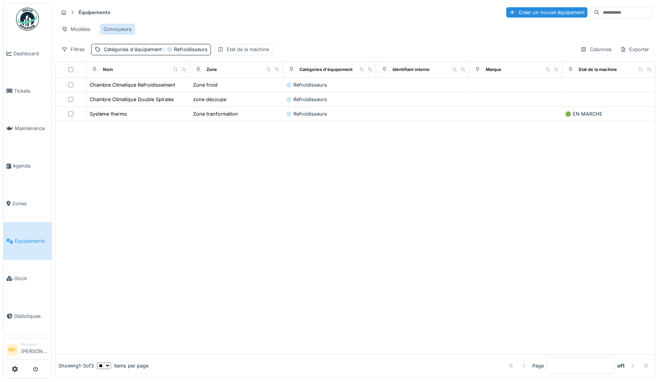
click at [116, 27] on div "Convoyeurs" at bounding box center [117, 29] width 28 height 7
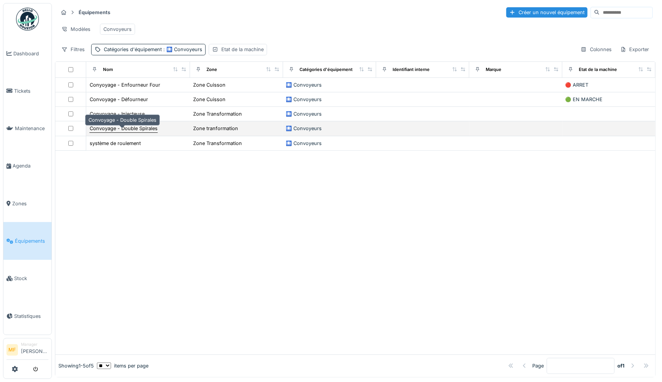
click at [135, 132] on div "Convoyage - Double Spirales" at bounding box center [124, 128] width 68 height 7
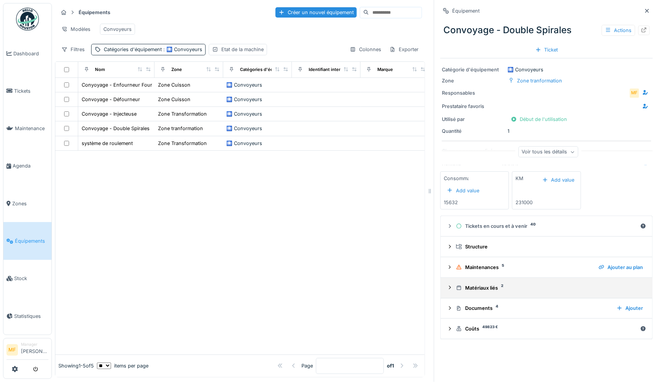
scroll to position [6, 0]
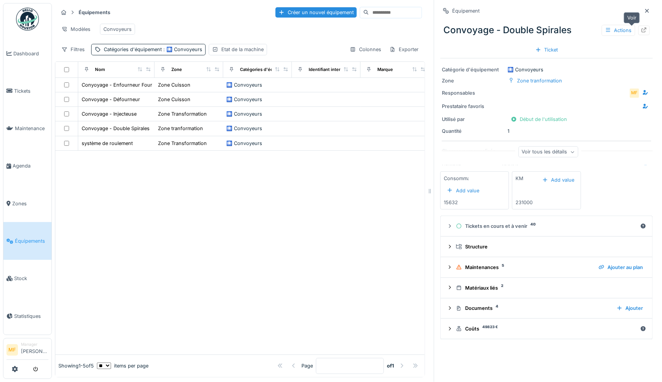
click at [641, 27] on icon at bounding box center [644, 29] width 6 height 5
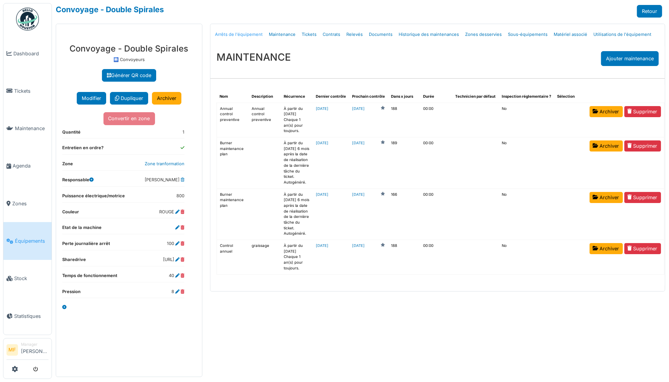
click at [249, 30] on link "Arrêts de l'équipement" at bounding box center [239, 35] width 54 height 18
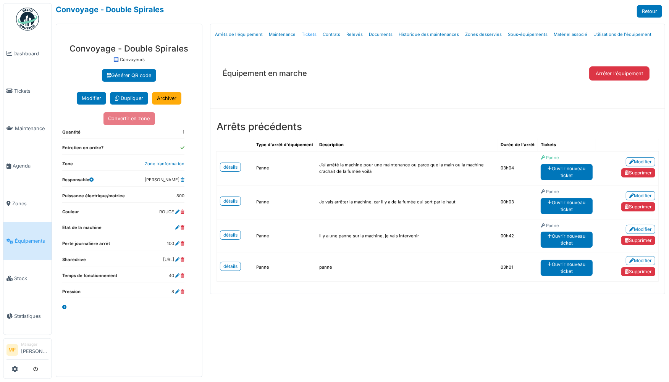
click at [313, 34] on link "Tickets" at bounding box center [308, 35] width 21 height 18
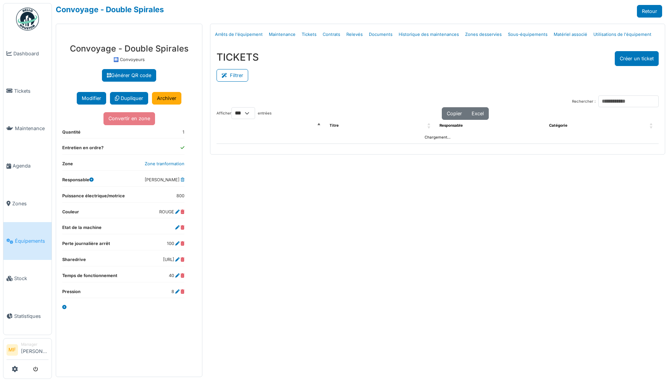
select select "***"
click at [345, 34] on link "Relevés" at bounding box center [354, 35] width 23 height 18
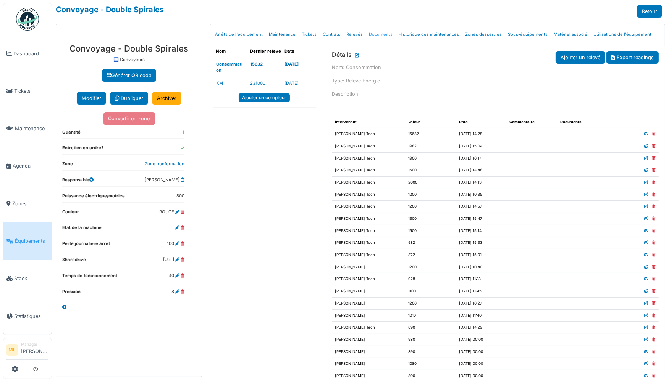
click at [372, 37] on link "Documents" at bounding box center [381, 35] width 30 height 18
select select "***"
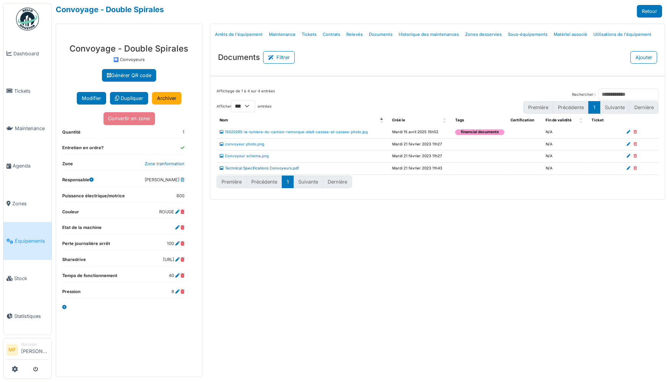
click at [248, 166] on link "Technical Specifications Convoyeurs.pdf" at bounding box center [258, 168] width 79 height 4
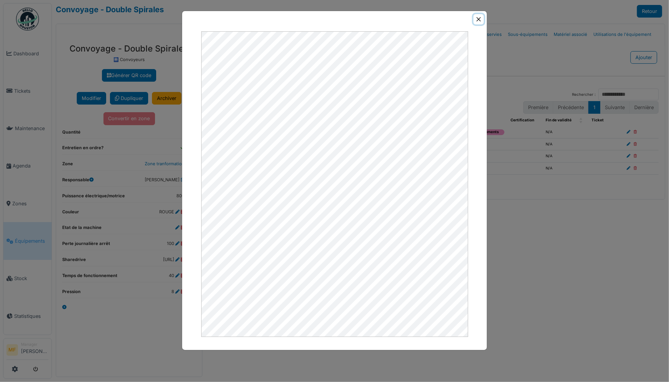
click at [478, 19] on button "Close" at bounding box center [478, 19] width 10 height 10
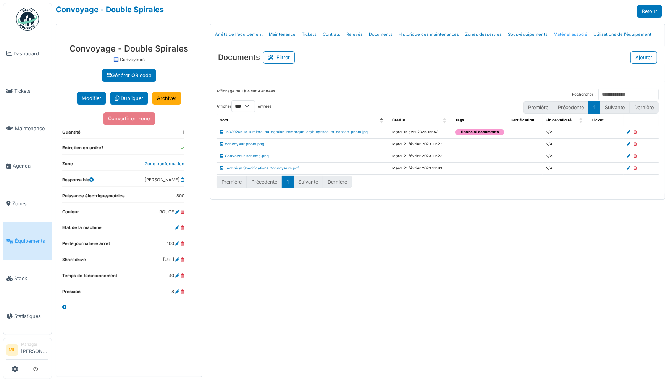
click at [555, 33] on link "Matériel associé" at bounding box center [570, 35] width 40 height 18
select select "***"
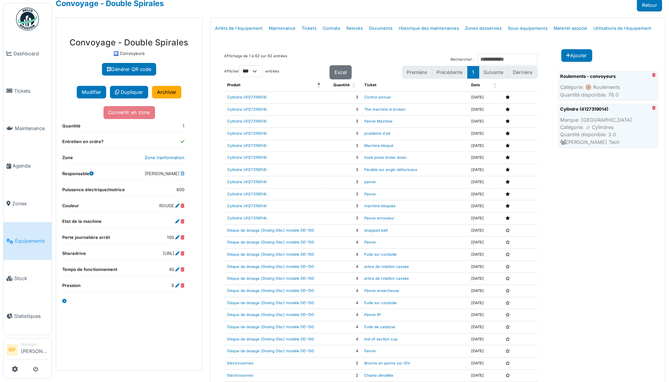
scroll to position [10, 0]
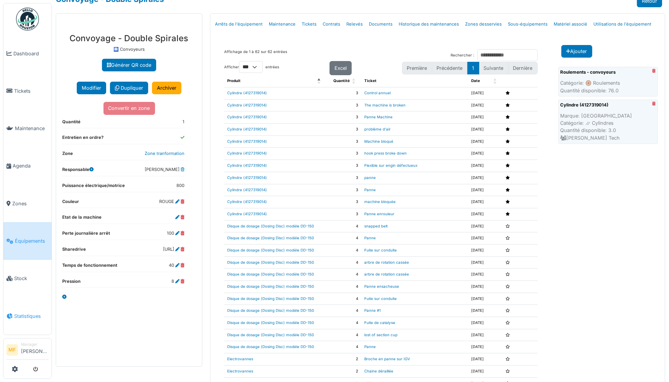
click at [29, 313] on span "Statistiques" at bounding box center [31, 316] width 34 height 7
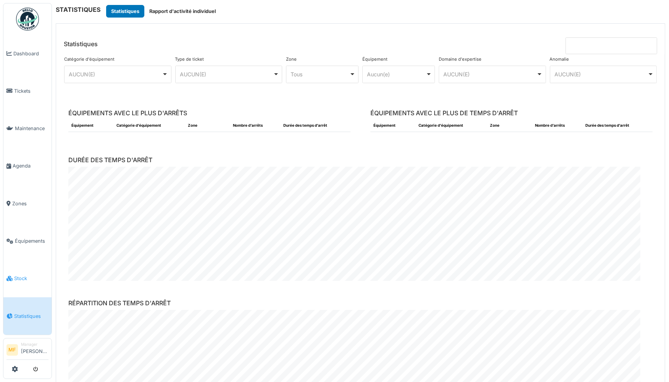
click at [26, 275] on span "Stock" at bounding box center [31, 278] width 34 height 7
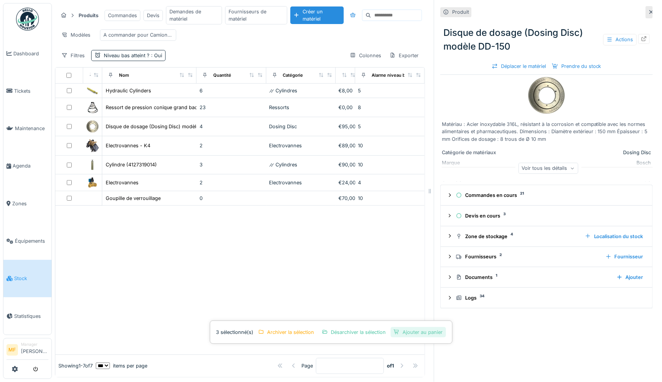
click at [408, 334] on div "Ajouter au panier" at bounding box center [418, 332] width 55 height 10
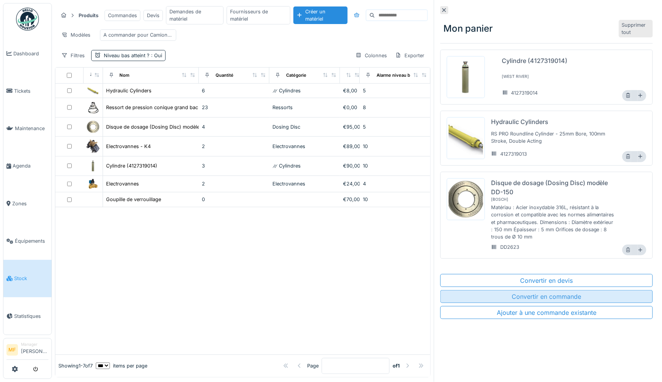
click at [536, 293] on div "Convertir en commande" at bounding box center [546, 296] width 213 height 13
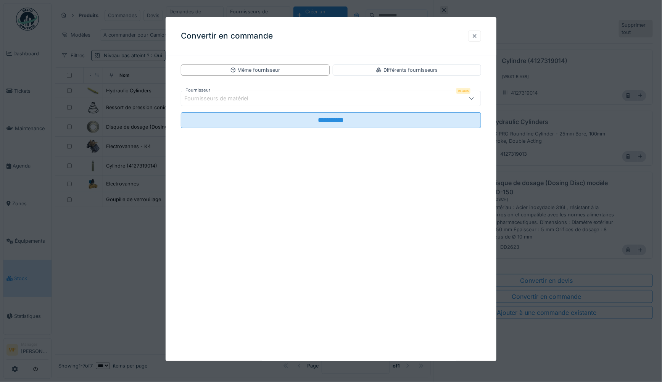
click at [478, 36] on div at bounding box center [475, 35] width 6 height 7
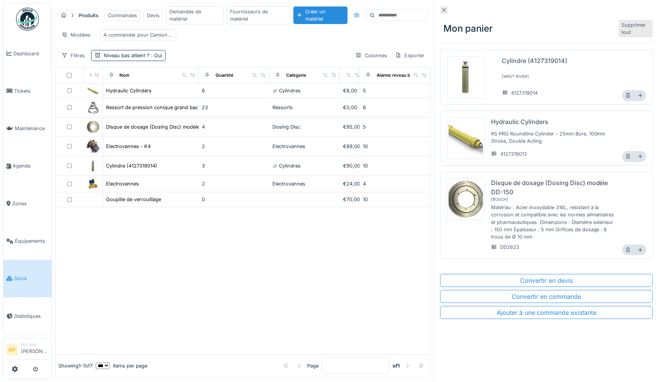
click at [441, 9] on icon at bounding box center [444, 10] width 6 height 5
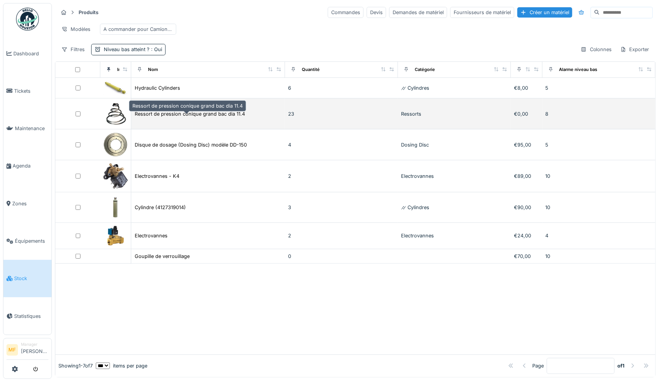
click at [169, 118] on div "Ressort de pression conique grand bac dia 11.4" at bounding box center [190, 113] width 110 height 7
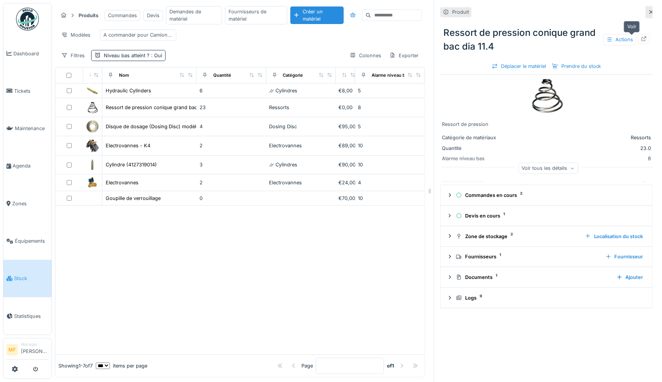
click at [641, 41] on icon at bounding box center [644, 38] width 6 height 5
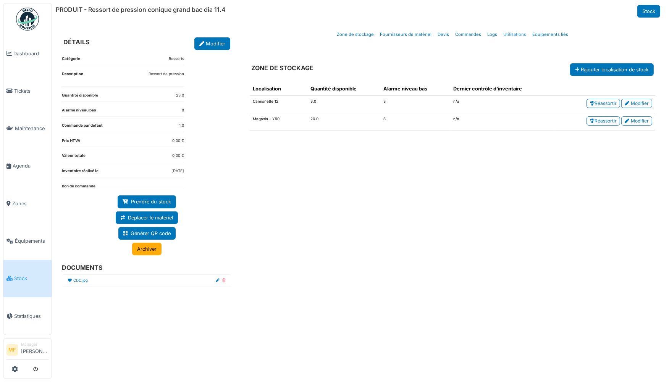
click at [518, 36] on link "Utilisations" at bounding box center [514, 35] width 29 height 18
select select "***"
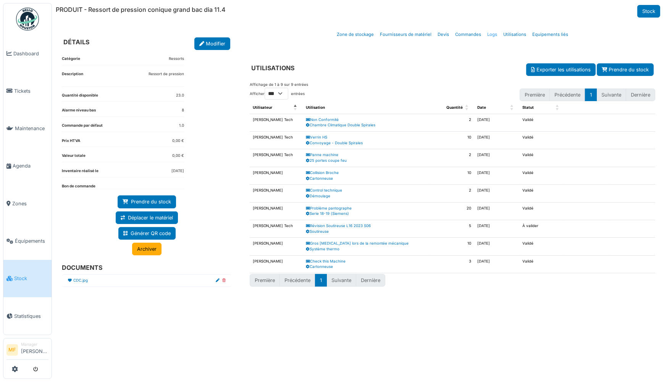
click at [492, 35] on link "Logs" at bounding box center [492, 35] width 16 height 18
